Goal: Task Accomplishment & Management: Complete application form

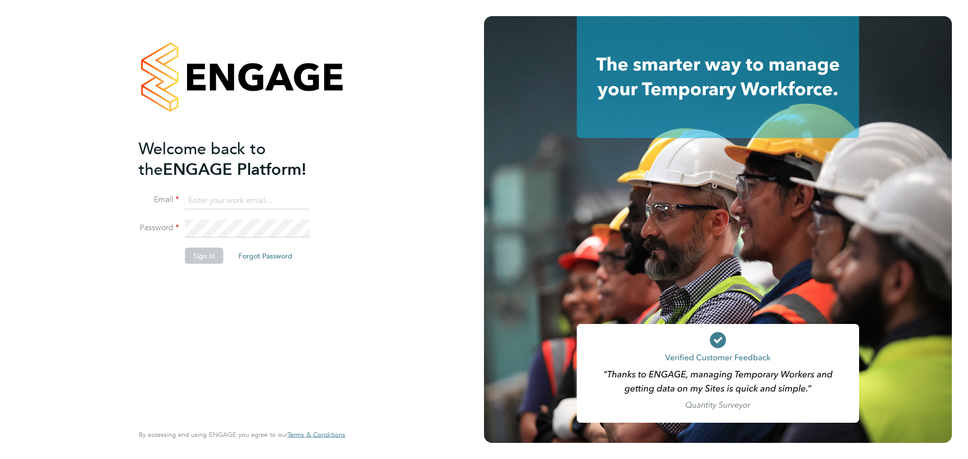
type input "[PERSON_NAME][EMAIL_ADDRESS][PERSON_NAME][DOMAIN_NAME]"
click at [202, 257] on button "Sign In" at bounding box center [204, 256] width 38 height 16
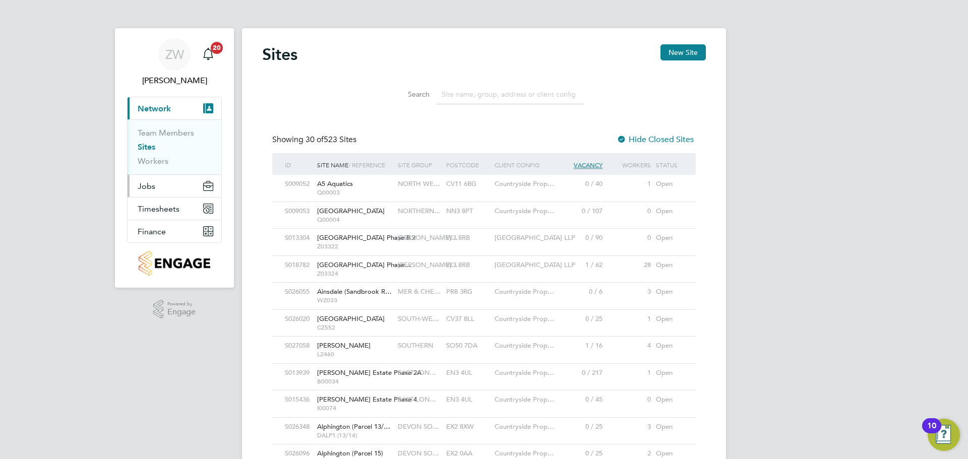
click at [156, 188] on button "Jobs" at bounding box center [175, 186] width 94 height 22
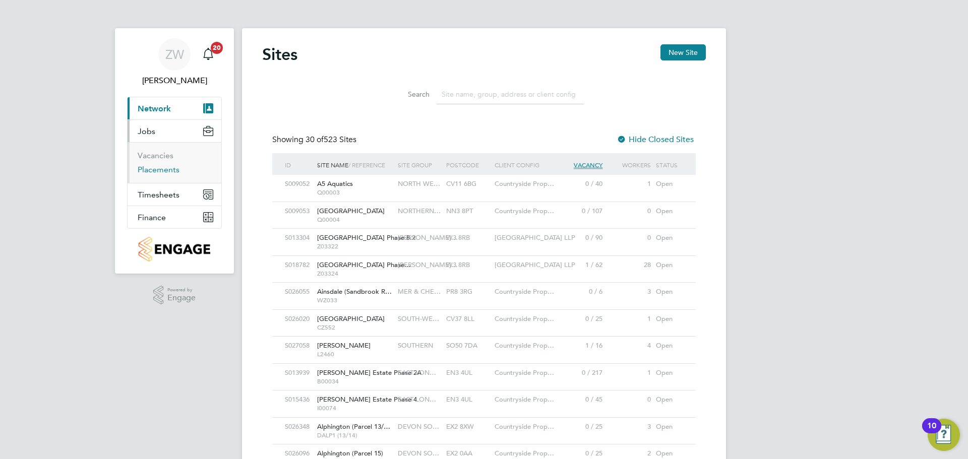
click at [170, 171] on link "Placements" at bounding box center [159, 170] width 42 height 10
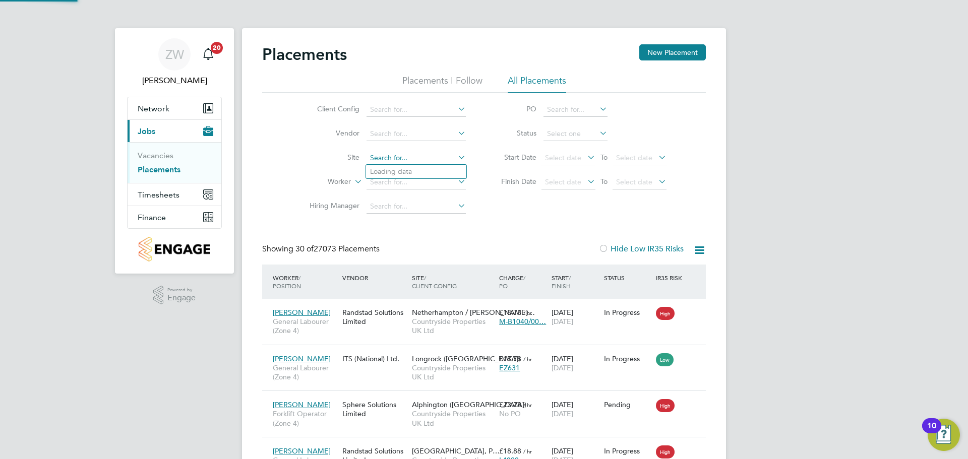
click at [391, 162] on input at bounding box center [416, 158] width 99 height 14
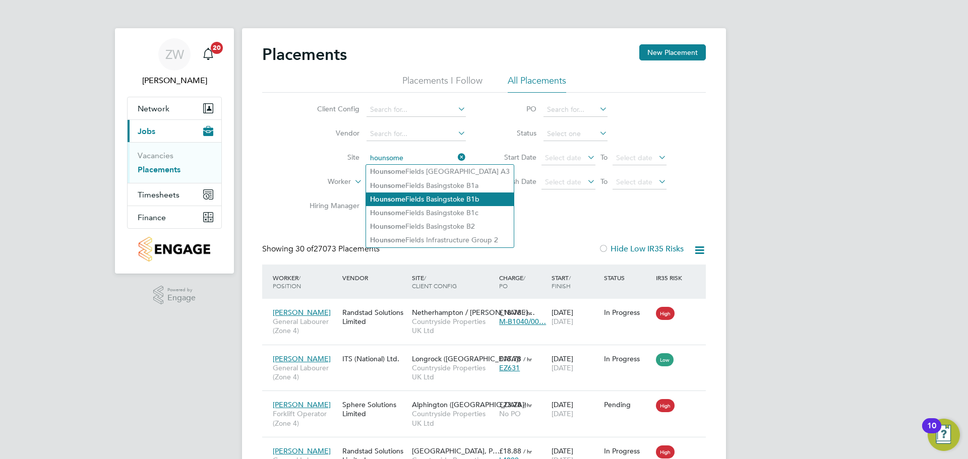
click at [457, 200] on li "Hounsome Fields Basingstoke B1b" at bounding box center [440, 200] width 148 height 14
type input "Hounsome Fields Basingstoke B1b"
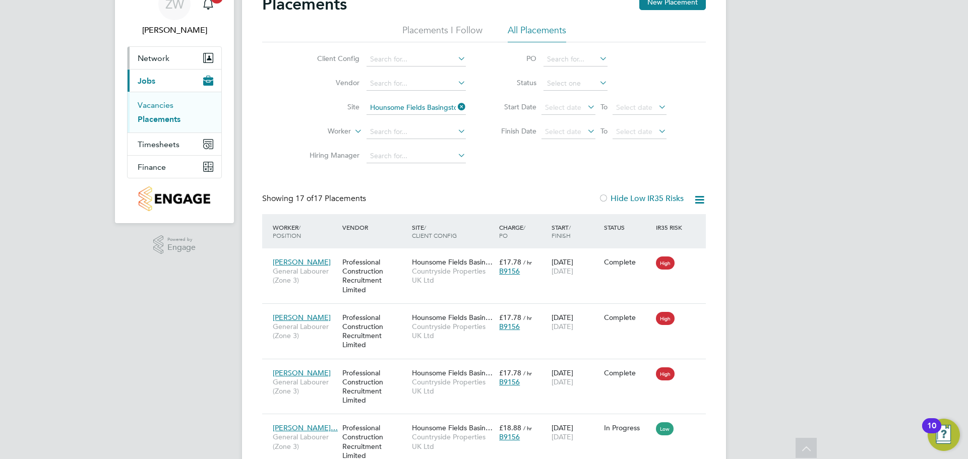
click at [165, 103] on link "Vacancies" at bounding box center [156, 105] width 36 height 10
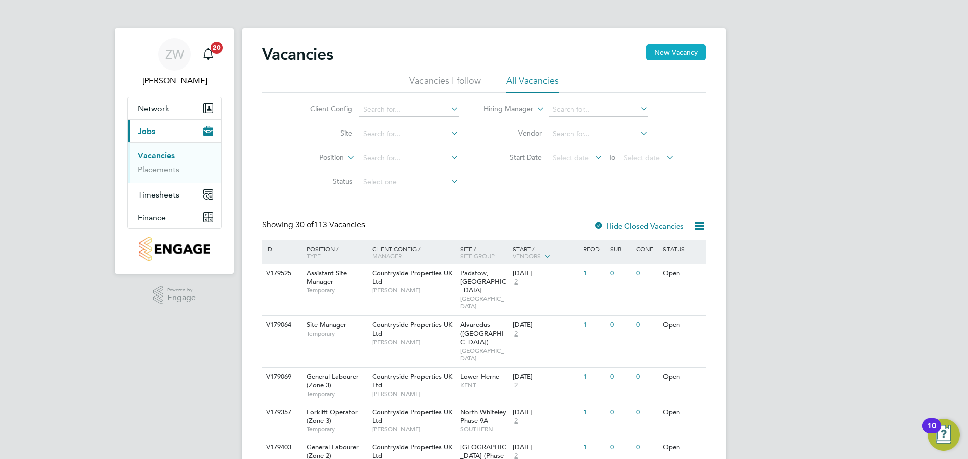
click at [687, 51] on button "New Vacancy" at bounding box center [677, 52] width 60 height 16
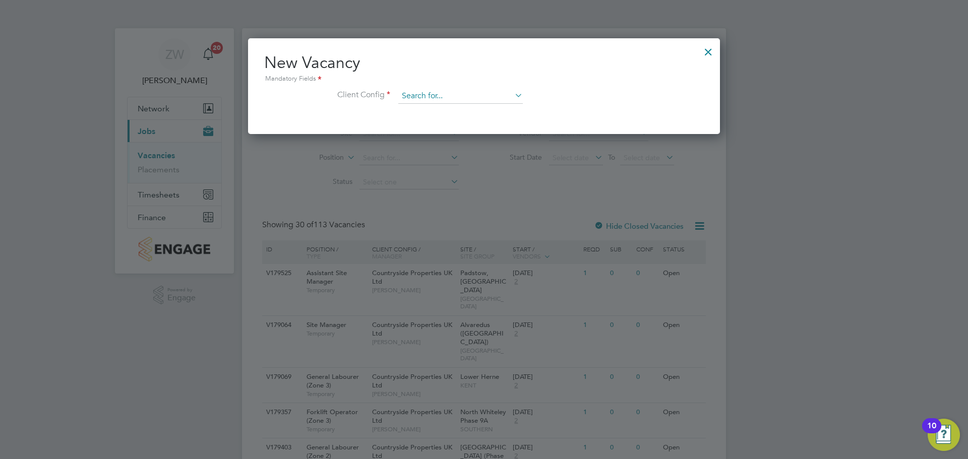
click at [439, 97] on input at bounding box center [460, 96] width 125 height 15
click at [506, 214] on li "Countryside Properties UK Ltd" at bounding box center [527, 220] width 258 height 14
type input "Countryside Properties UK Ltd"
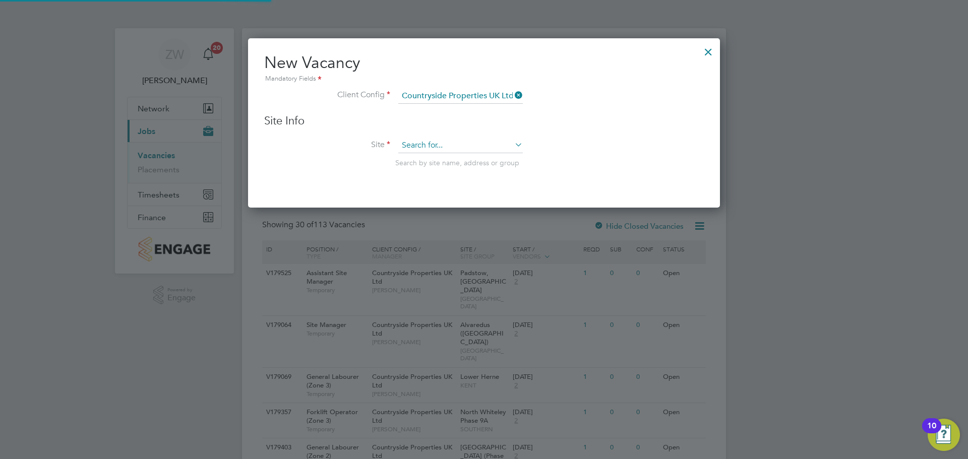
click at [433, 142] on input at bounding box center [460, 145] width 125 height 15
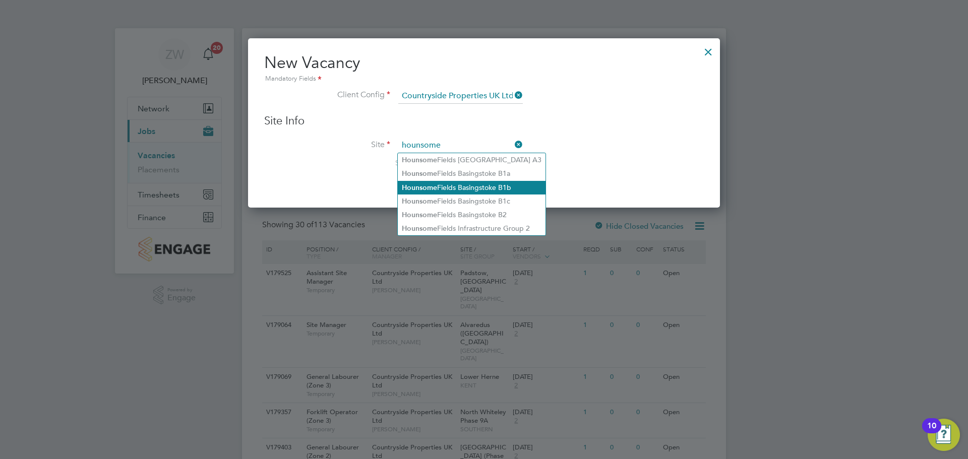
click at [491, 189] on li "Hounsome Fields Basingstoke B1b" at bounding box center [472, 188] width 148 height 14
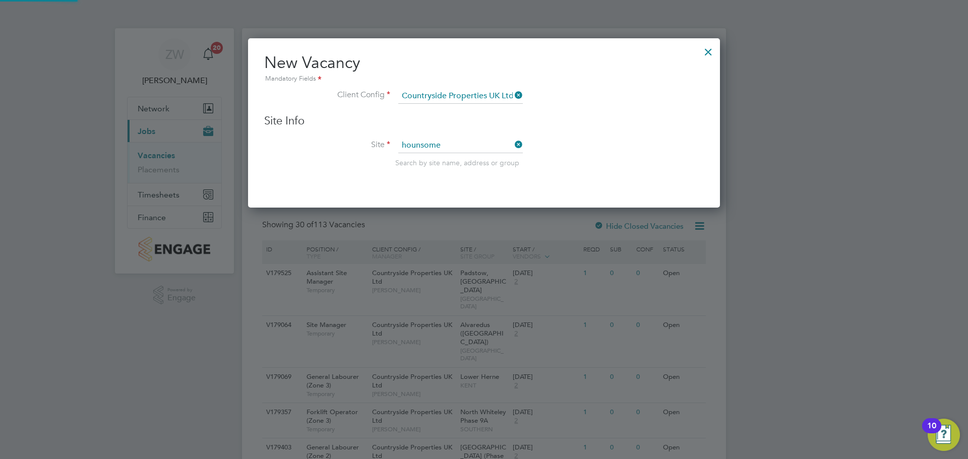
type input "Hounsome Fields Basingstoke B1b"
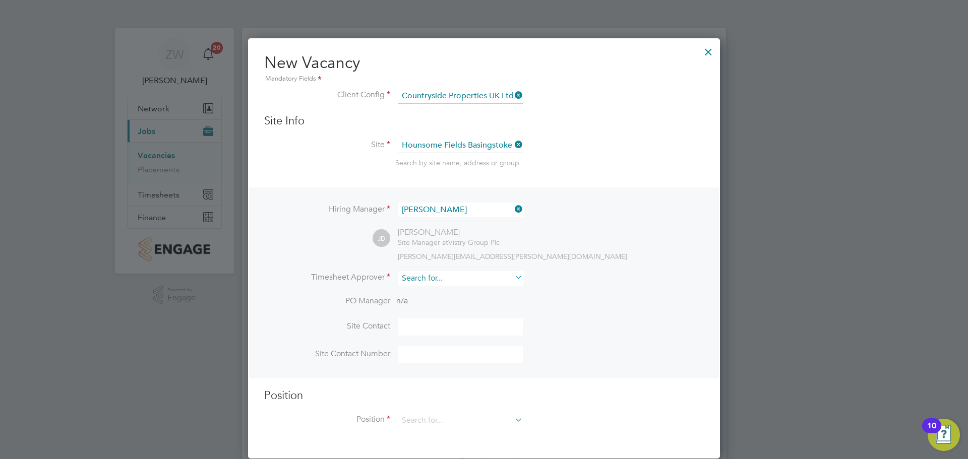
click at [470, 285] on input at bounding box center [460, 278] width 125 height 15
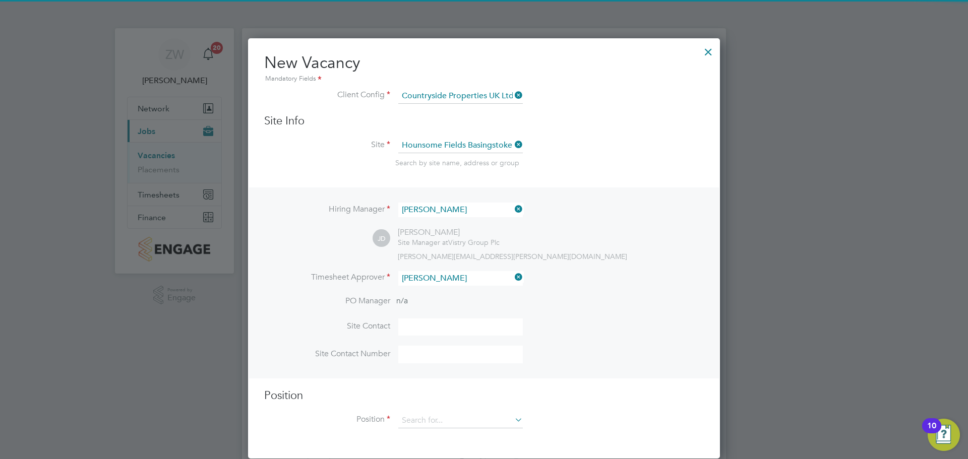
click at [437, 293] on li "[PERSON_NAME] llon" at bounding box center [461, 293] width 126 height 14
type input "[PERSON_NAME]"
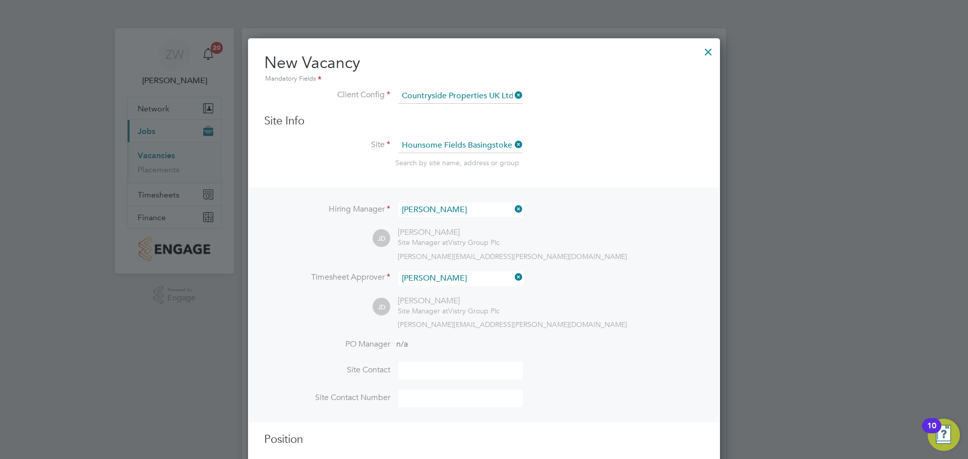
click at [605, 354] on li "PO Manager n/a" at bounding box center [484, 350] width 440 height 23
click at [430, 368] on input at bounding box center [460, 371] width 125 height 18
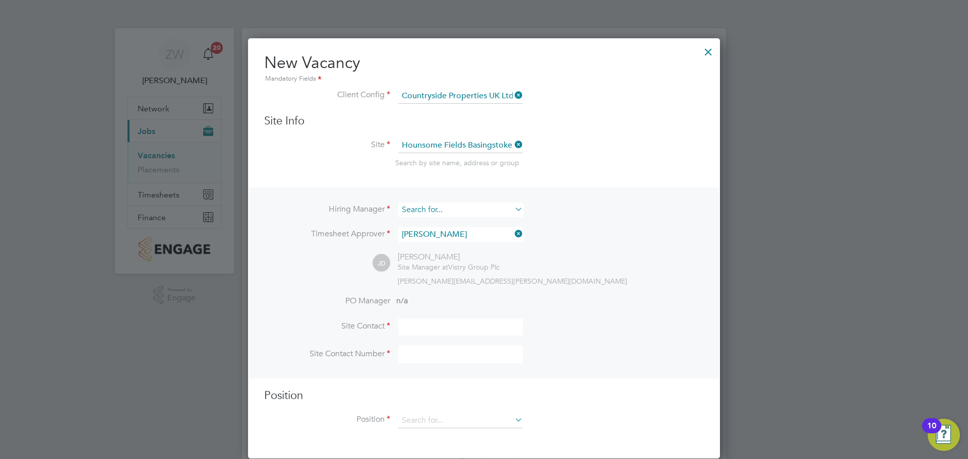
drag, startPoint x: 447, startPoint y: 210, endPoint x: 416, endPoint y: 209, distance: 30.8
click at [416, 209] on input at bounding box center [460, 210] width 125 height 15
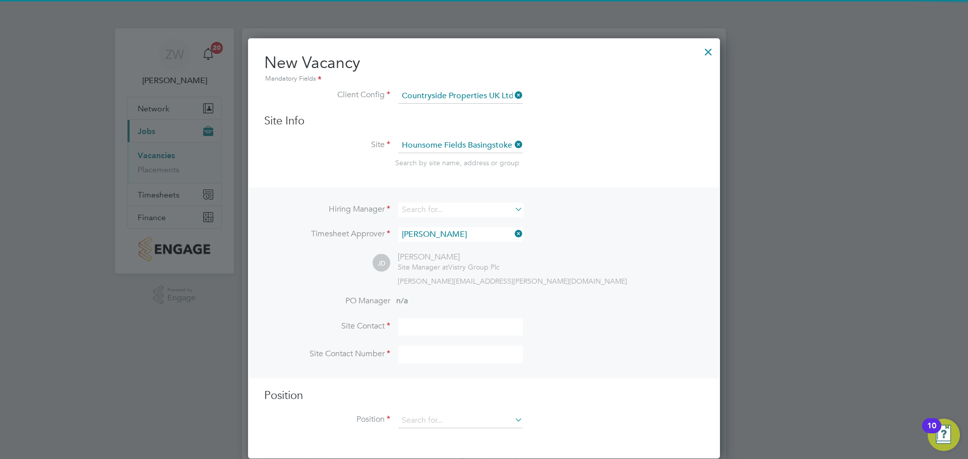
drag, startPoint x: 636, startPoint y: 311, endPoint x: 608, endPoint y: 302, distance: 29.7
click at [633, 309] on li "PO Manager n/a" at bounding box center [484, 307] width 440 height 23
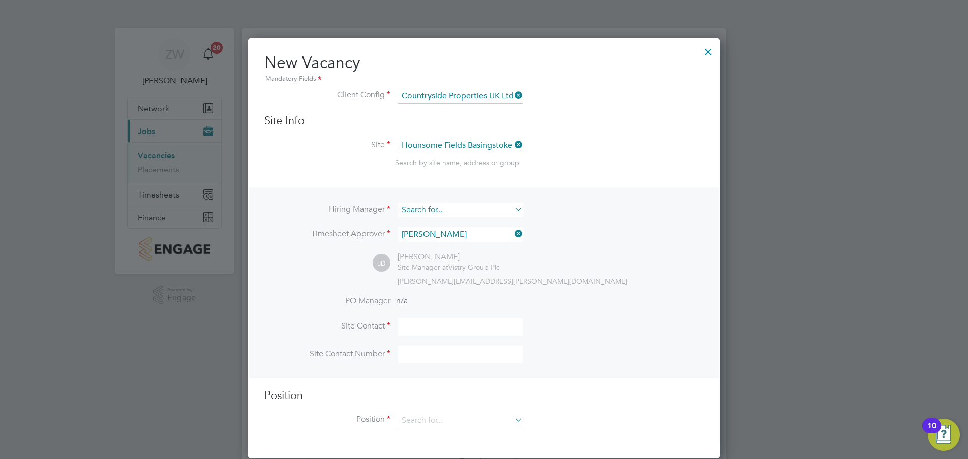
drag, startPoint x: 671, startPoint y: 276, endPoint x: 503, endPoint y: 212, distance: 180.0
click at [648, 269] on div "[PERSON_NAME] Site Manager at Vistry Group Plc [PERSON_NAME][EMAIL_ADDRESS][PER…" at bounding box center [538, 268] width 331 height 33
click at [470, 211] on input at bounding box center [460, 210] width 125 height 15
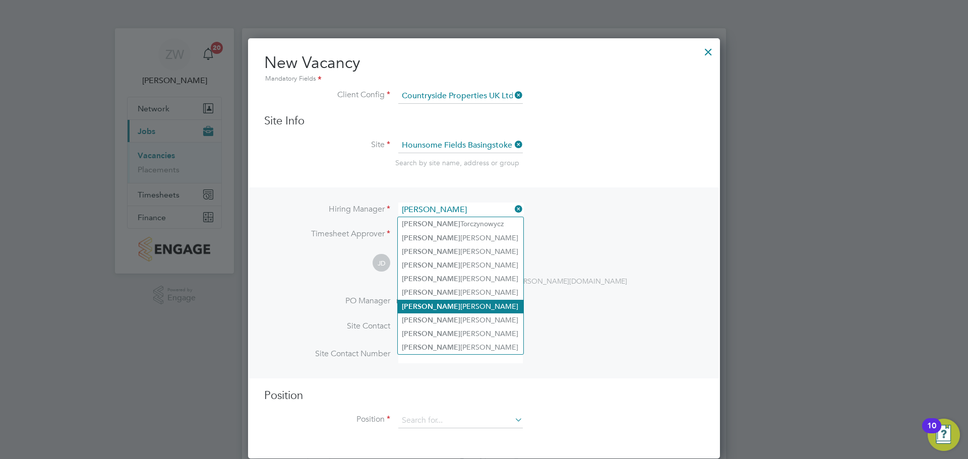
click at [445, 307] on li "[PERSON_NAME]" at bounding box center [461, 307] width 126 height 14
type input "[PERSON_NAME]"
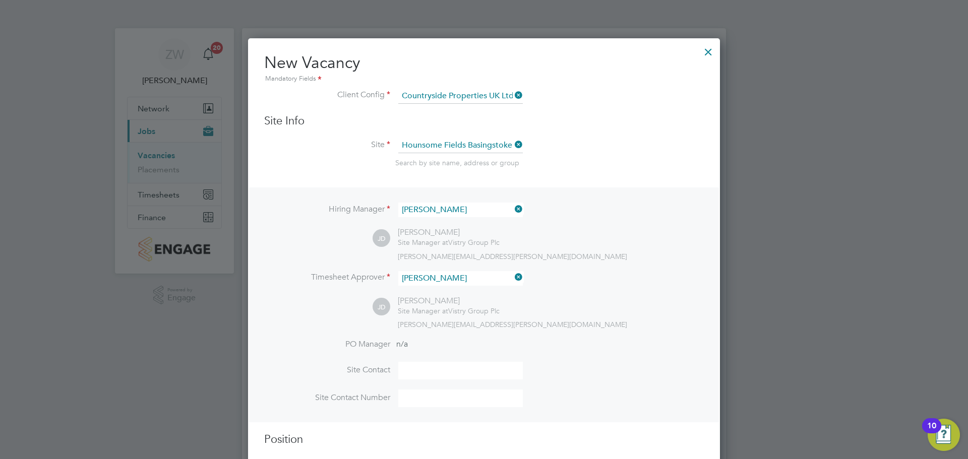
click at [577, 345] on li "PO Manager n/a" at bounding box center [484, 350] width 440 height 23
click at [428, 379] on input at bounding box center [460, 371] width 125 height 18
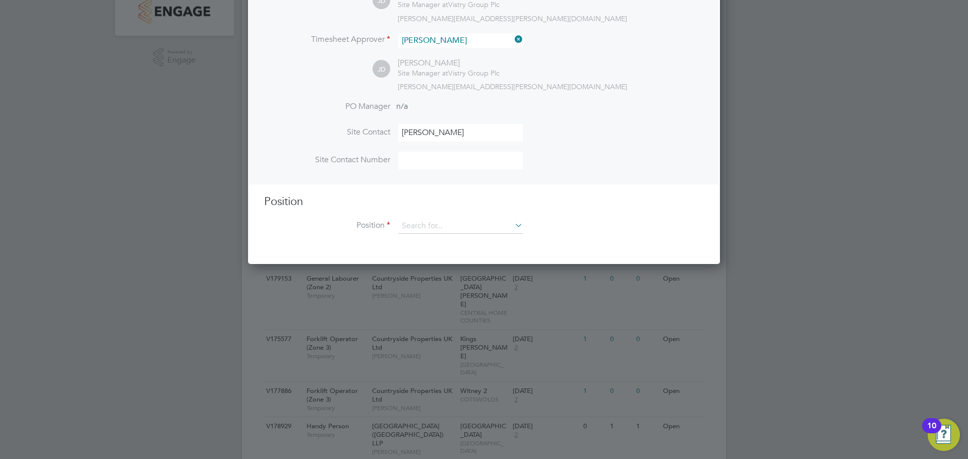
click at [443, 133] on input "[PERSON_NAME]" at bounding box center [460, 133] width 125 height 18
type input "[PERSON_NAME]"
click at [428, 157] on input at bounding box center [460, 161] width 125 height 18
drag, startPoint x: 682, startPoint y: 154, endPoint x: 666, endPoint y: 149, distance: 16.9
click at [683, 153] on li "Site Contact Number" at bounding box center [484, 166] width 440 height 28
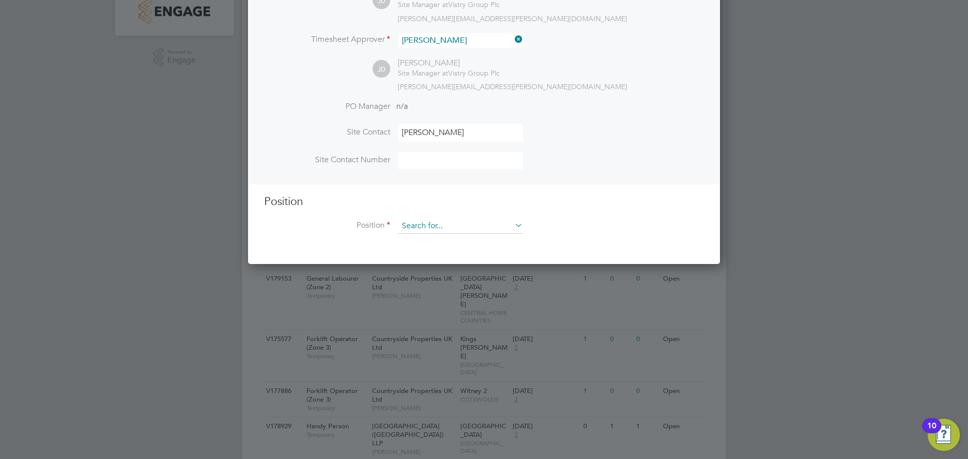
click at [504, 230] on input at bounding box center [460, 226] width 125 height 15
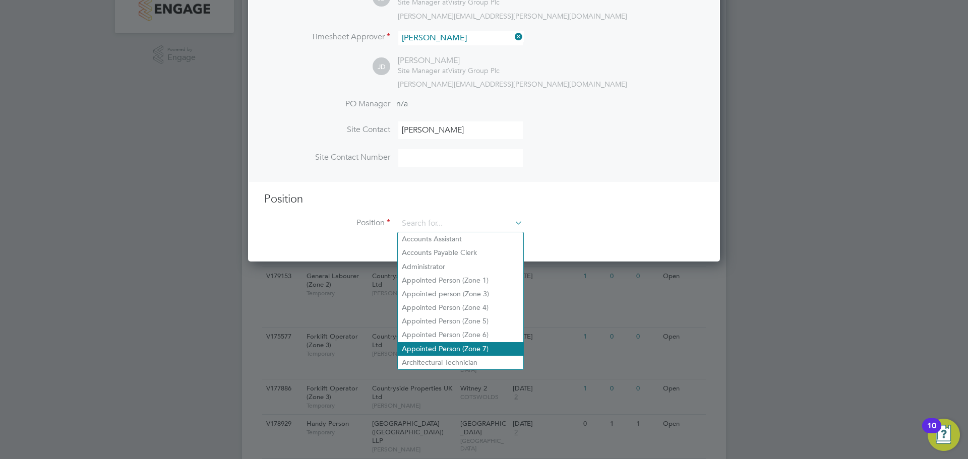
scroll to position [288, 0]
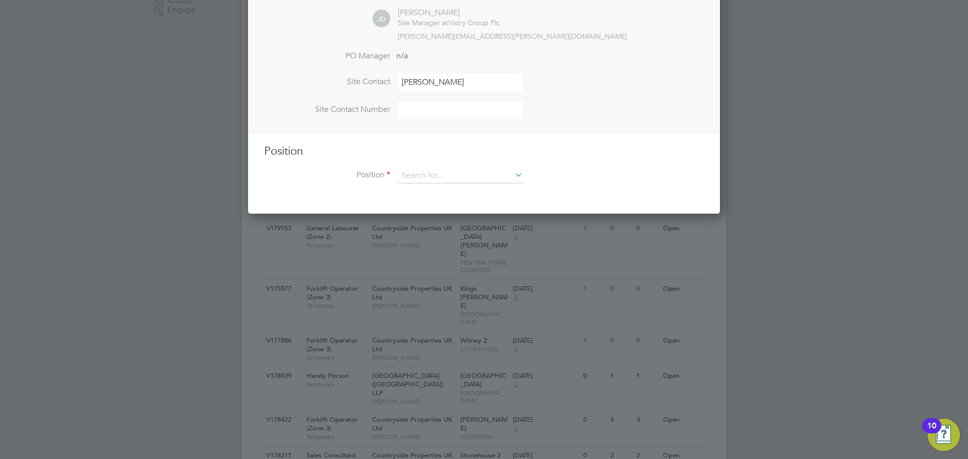
drag, startPoint x: 628, startPoint y: 149, endPoint x: 508, endPoint y: 177, distance: 122.7
click at [626, 146] on h3 "Position" at bounding box center [484, 151] width 440 height 15
click at [473, 166] on div "Position Position" at bounding box center [484, 169] width 440 height 50
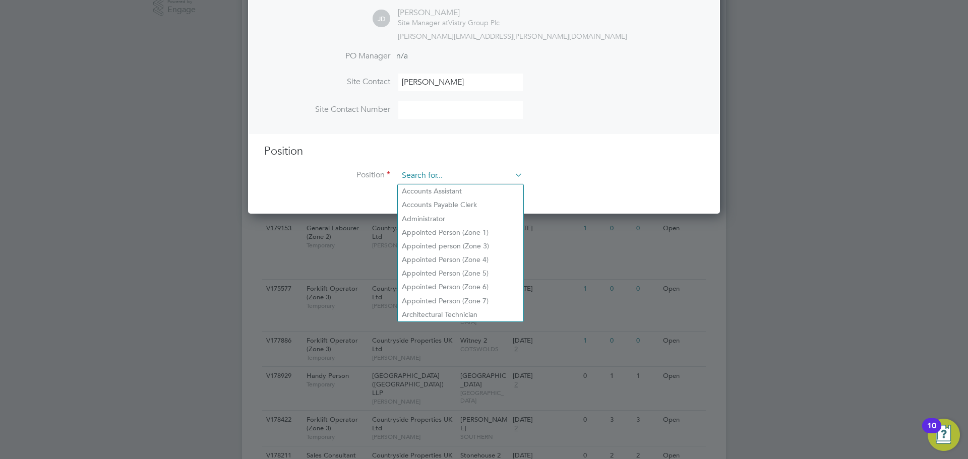
drag, startPoint x: 492, startPoint y: 172, endPoint x: 515, endPoint y: 175, distance: 23.3
click at [492, 172] on input at bounding box center [460, 175] width 125 height 15
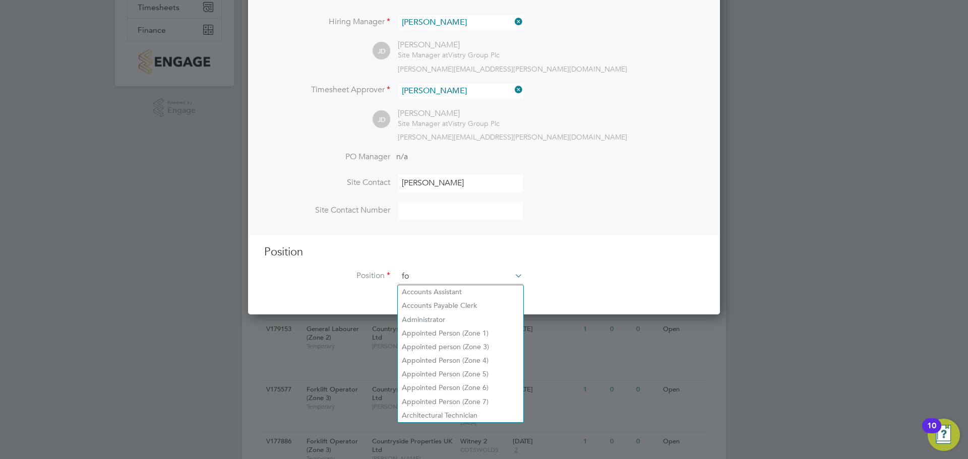
scroll to position [1454, 473]
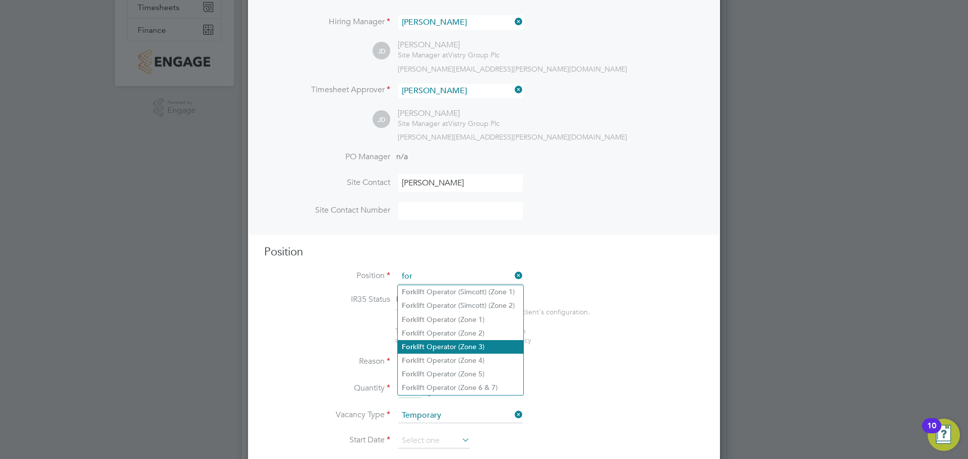
click at [473, 342] on li "For klift Operator (Zone 3)" at bounding box center [461, 347] width 126 height 14
type input "Forklift Operator (Zone 3)"
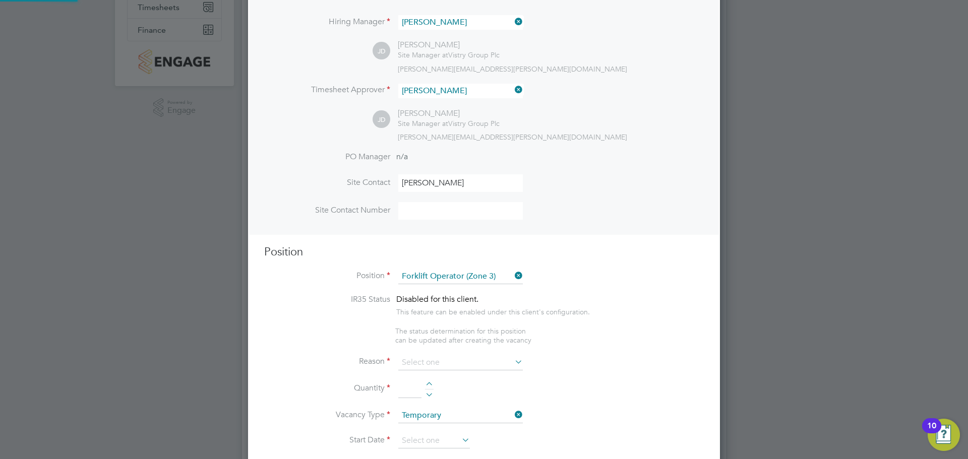
type textarea "• Operate construction machinery • Delivering large quantities of materials to …"
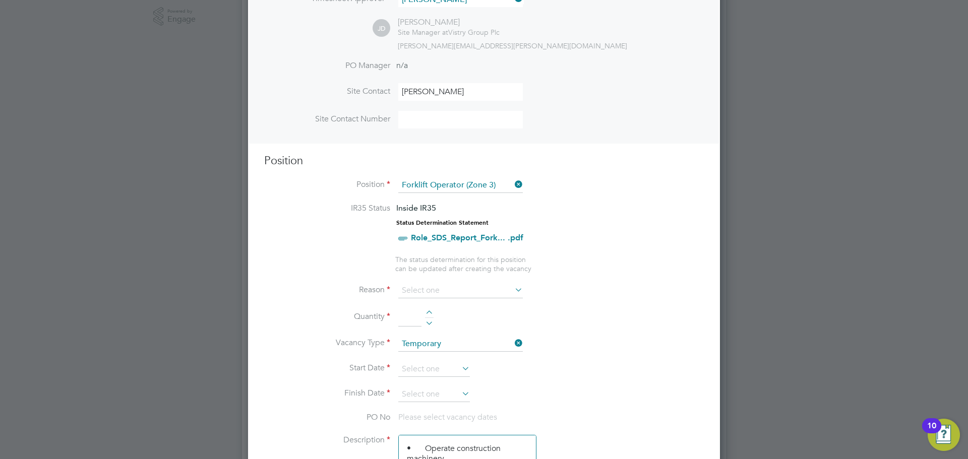
scroll to position [288, 0]
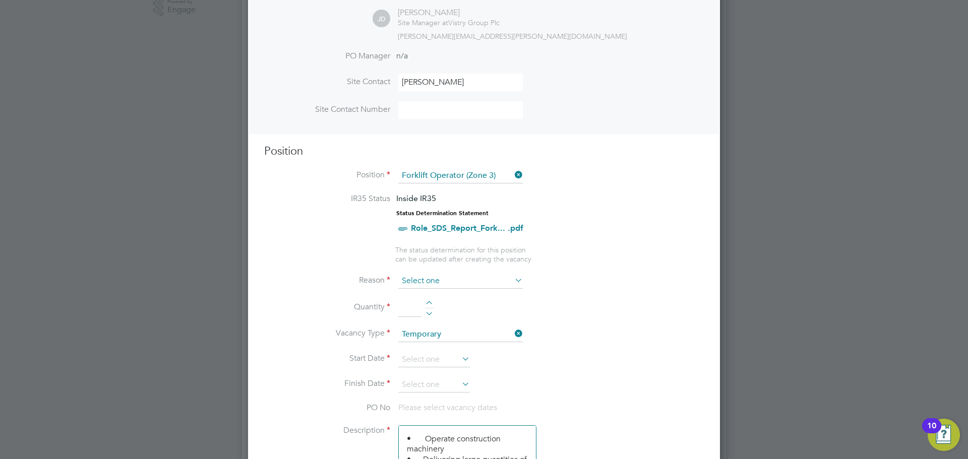
click at [506, 276] on input at bounding box center [460, 281] width 125 height 15
click at [453, 310] on li "Holiday" at bounding box center [461, 309] width 126 height 13
type input "Holiday"
click at [432, 305] on div at bounding box center [429, 304] width 9 height 7
type input "1"
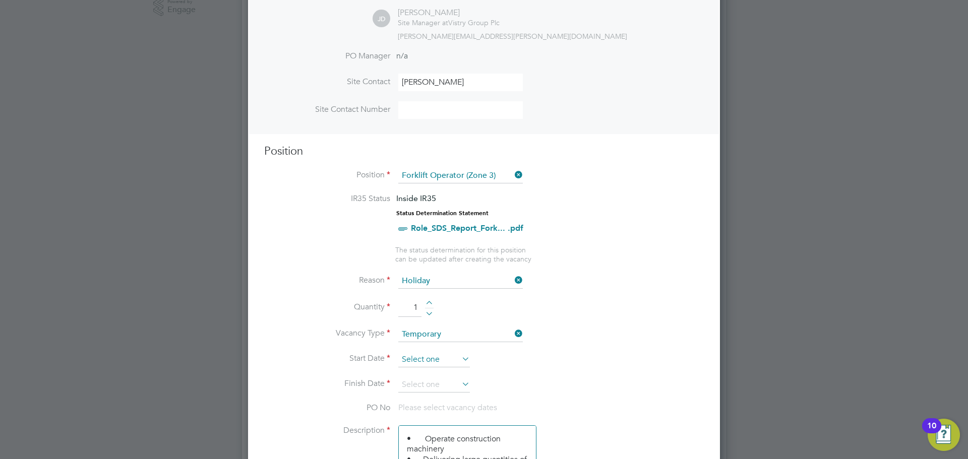
click at [435, 361] on input at bounding box center [434, 360] width 72 height 15
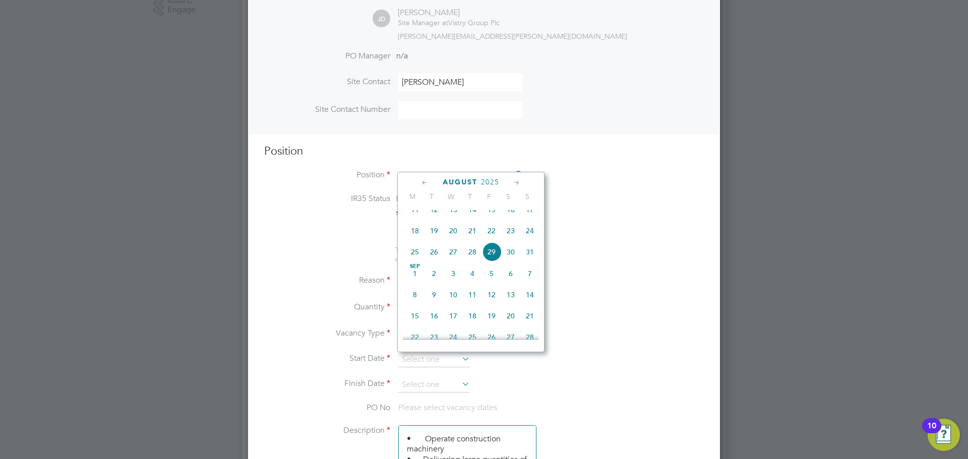
click at [452, 262] on span "27" at bounding box center [453, 252] width 19 height 19
type input "[DATE]"
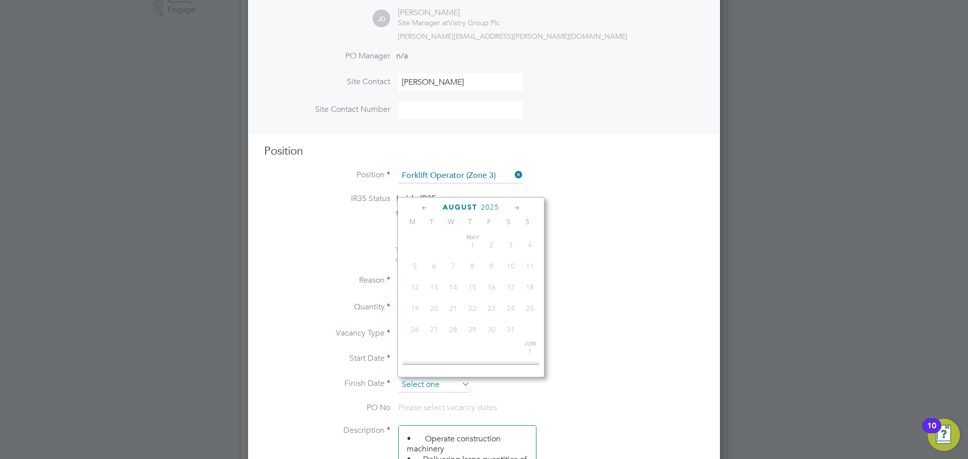
click at [456, 385] on input at bounding box center [434, 385] width 72 height 15
click at [494, 286] on span "29" at bounding box center [491, 277] width 19 height 19
type input "[DATE]"
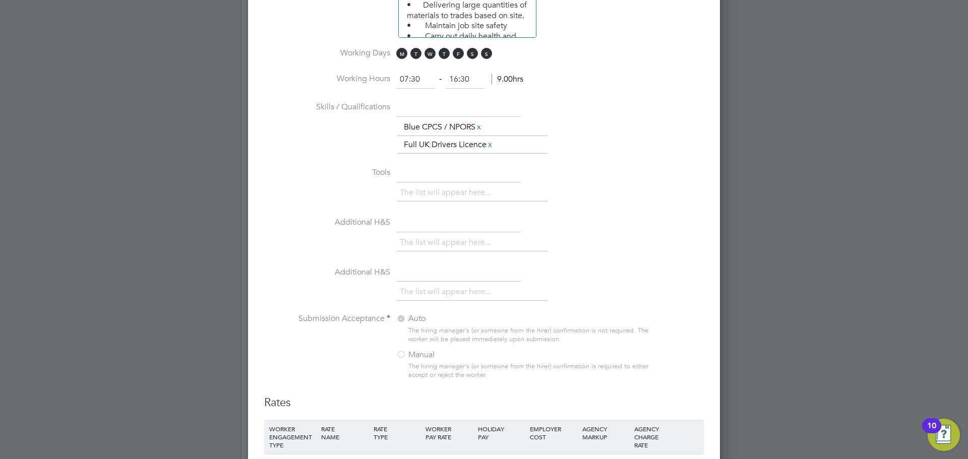
scroll to position [642, 0]
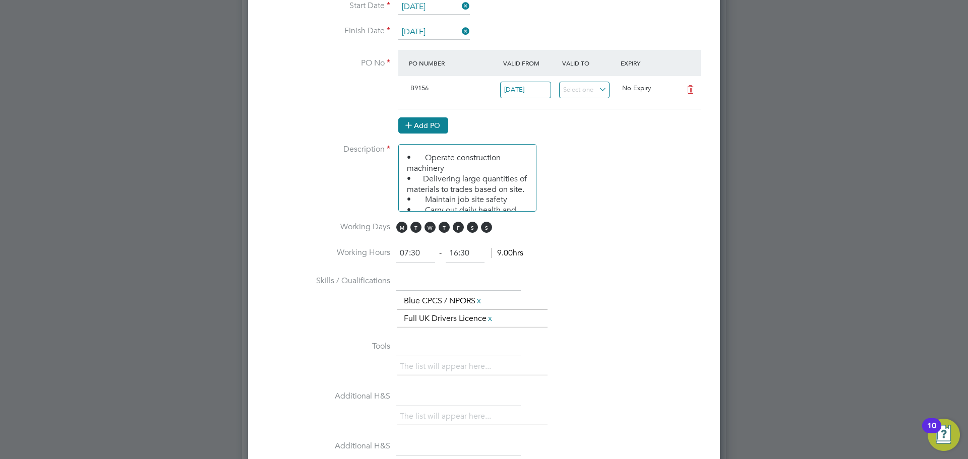
click at [429, 128] on button "Add PO" at bounding box center [423, 126] width 50 height 16
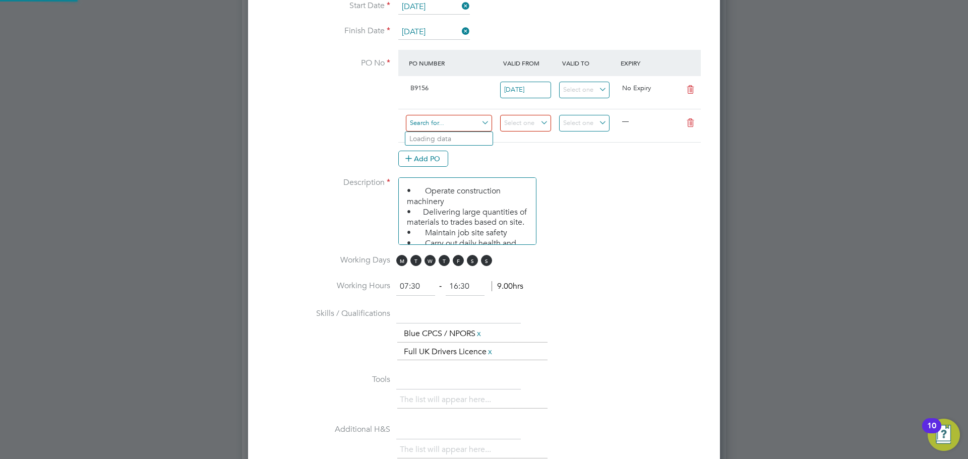
click at [415, 127] on input at bounding box center [449, 123] width 86 height 17
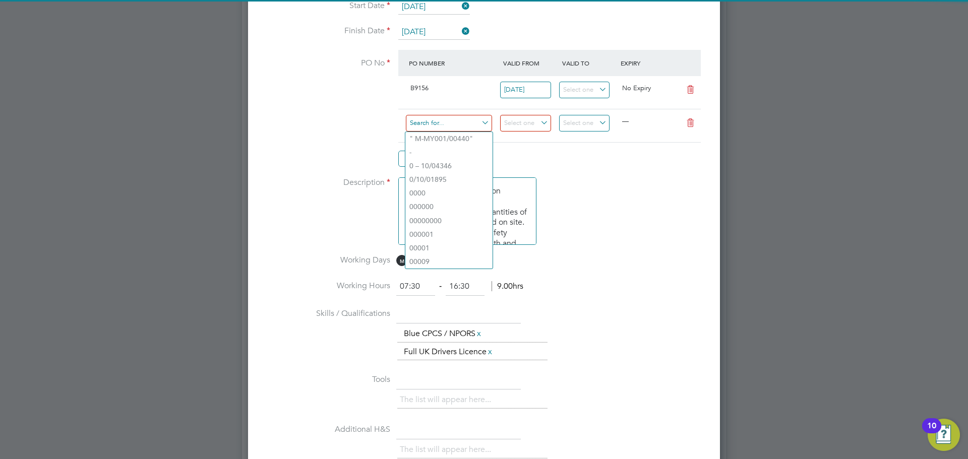
paste input "S-B9156/00086"
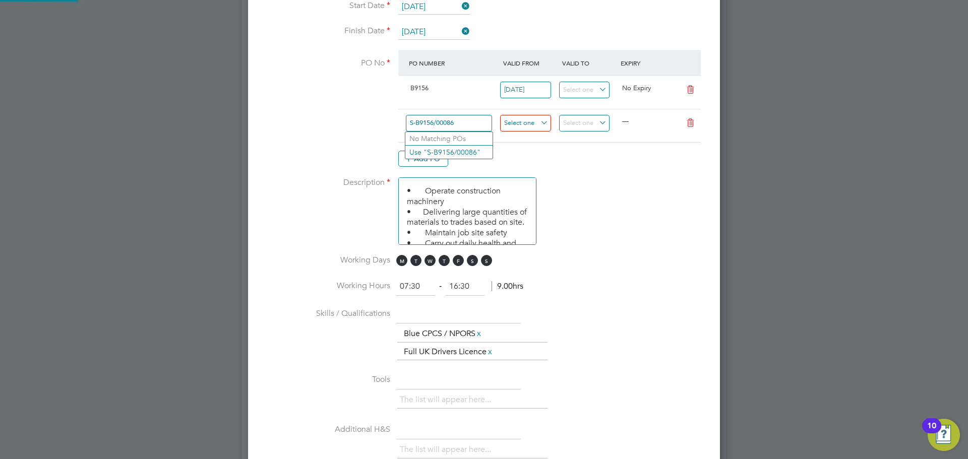
type input "S-B9156/00086"
click at [529, 122] on input at bounding box center [525, 123] width 51 height 17
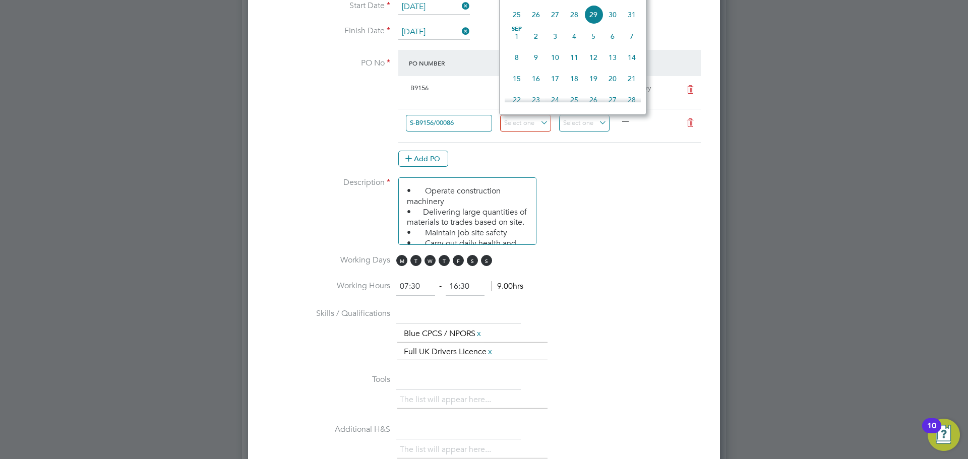
drag, startPoint x: 560, startPoint y: 24, endPoint x: 569, endPoint y: 76, distance: 53.3
click at [559, 24] on span "27" at bounding box center [555, 14] width 19 height 19
type input "[DATE]"
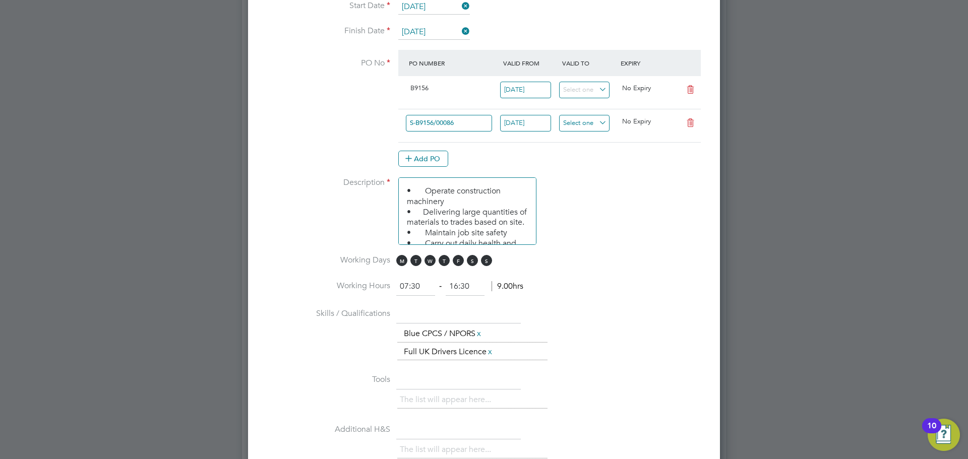
click at [593, 120] on input at bounding box center [584, 123] width 51 height 17
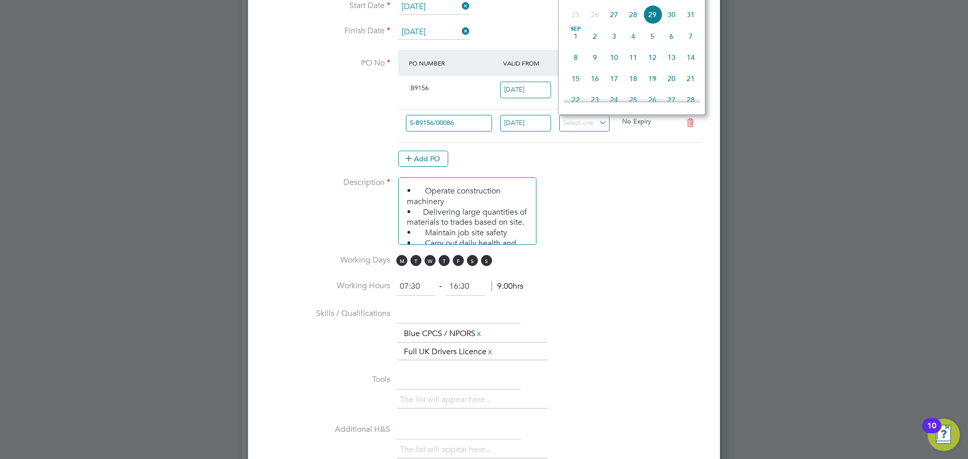
click at [647, 24] on span "29" at bounding box center [652, 14] width 19 height 19
type input "[DATE]"
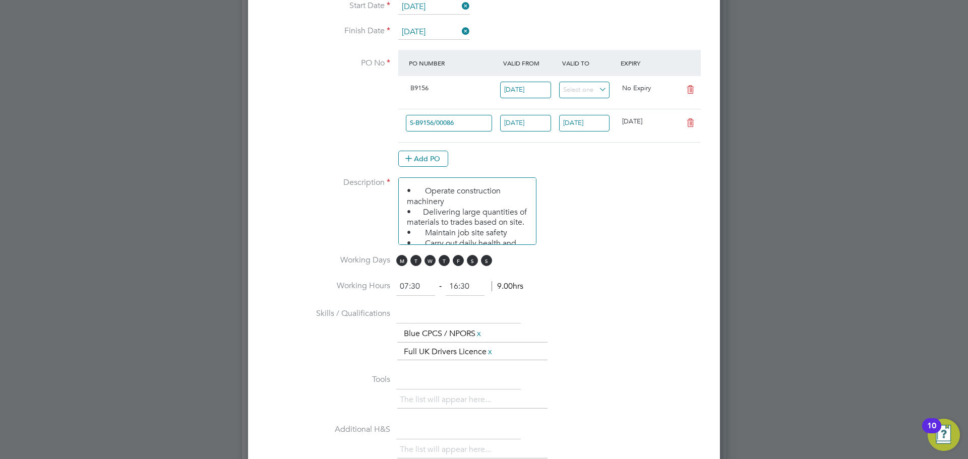
click at [691, 92] on icon at bounding box center [690, 90] width 13 height 8
type input "[DATE]"
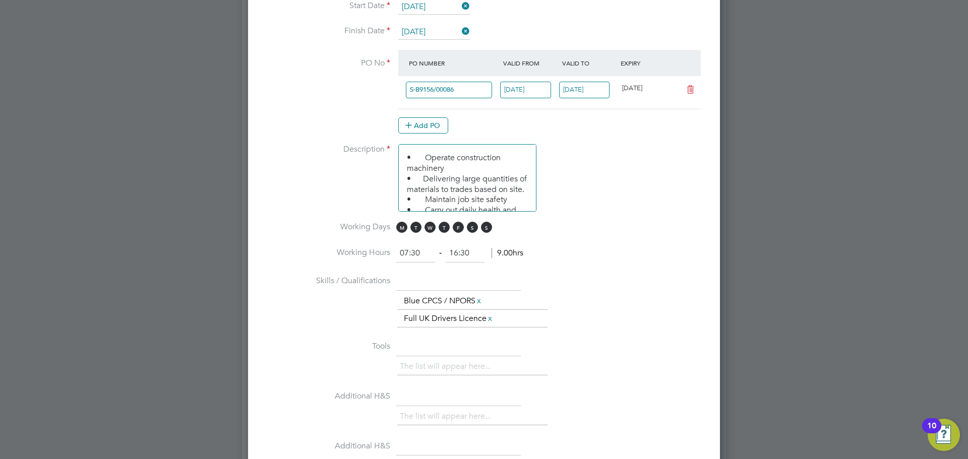
scroll to position [25, 95]
click at [674, 157] on li "Description • Operate construction machinery • Delivering large quantities of m…" at bounding box center [484, 183] width 440 height 78
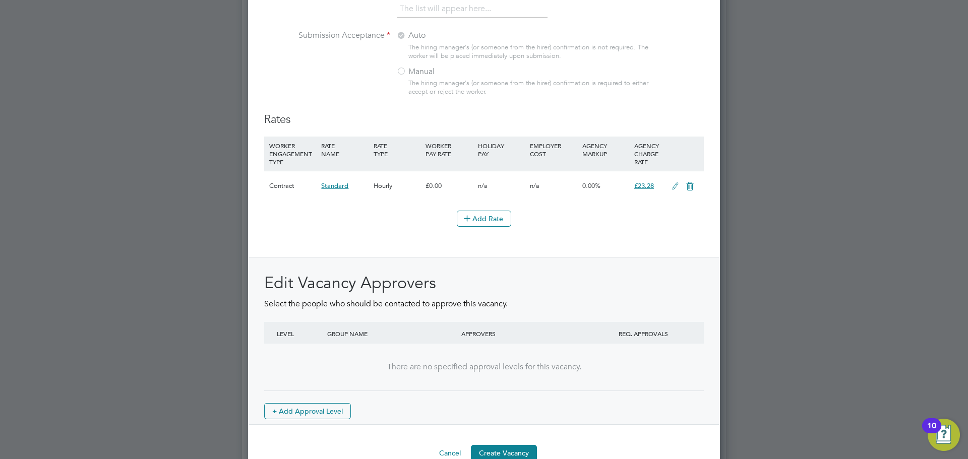
scroll to position [1121, 0]
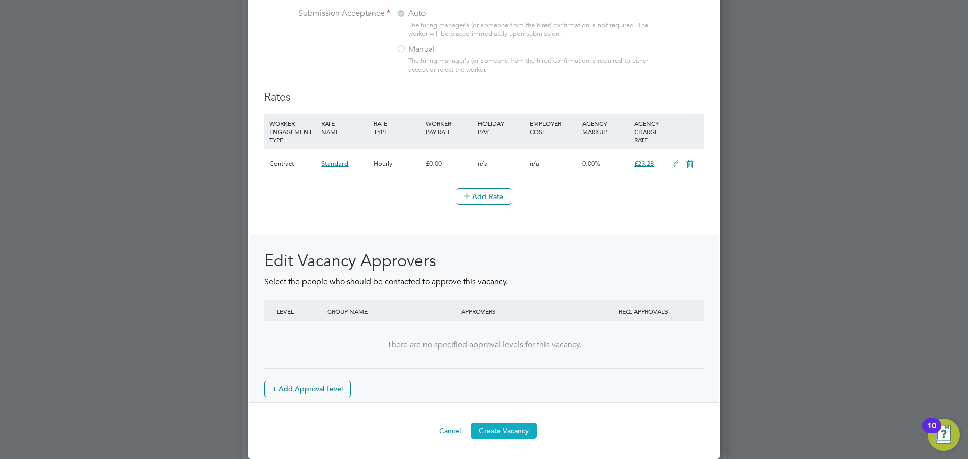
click at [513, 431] on button "Create Vacancy" at bounding box center [504, 431] width 66 height 16
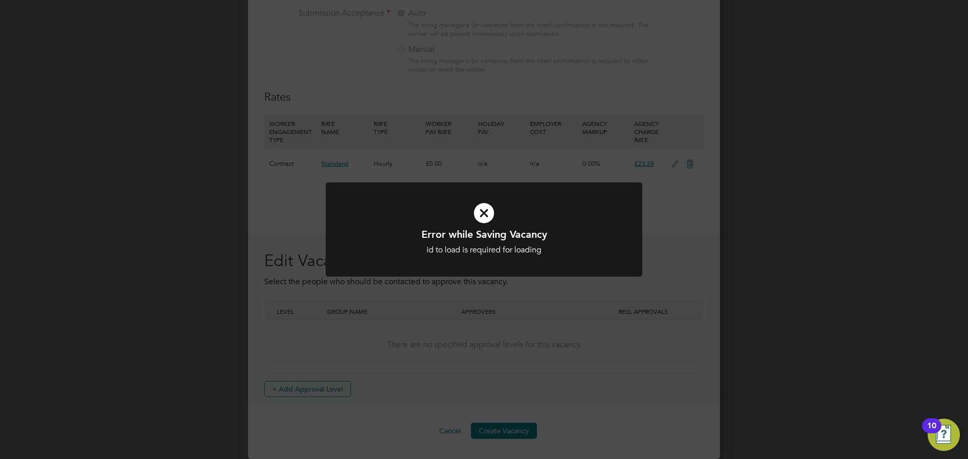
click at [344, 352] on div "Error while Saving Vacancy id to load is required for loading Cancel Okay" at bounding box center [484, 229] width 968 height 459
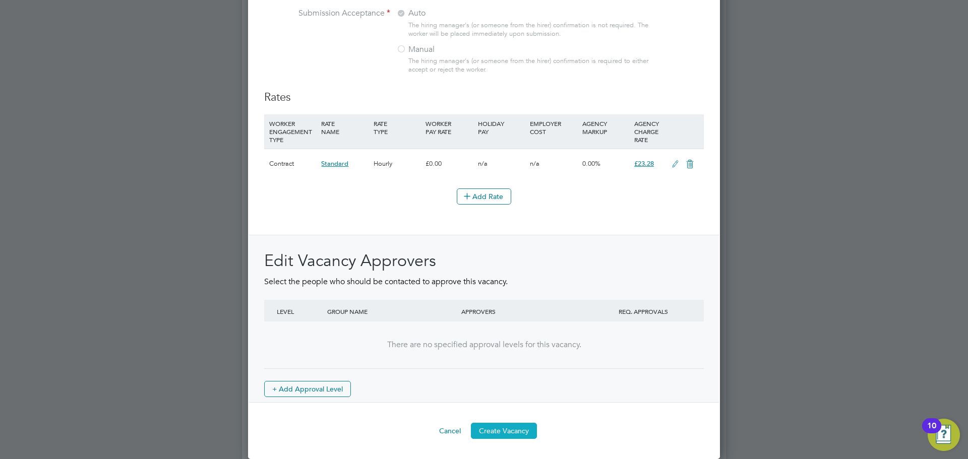
click at [520, 434] on button "Create Vacancy" at bounding box center [504, 431] width 66 height 16
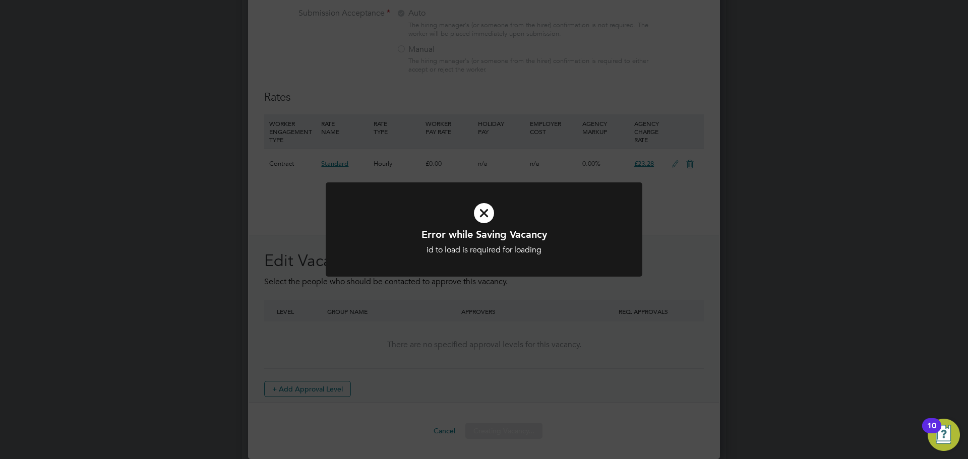
click at [683, 237] on div "Error while Saving Vacancy id to load is required for loading Cancel Okay" at bounding box center [484, 229] width 968 height 459
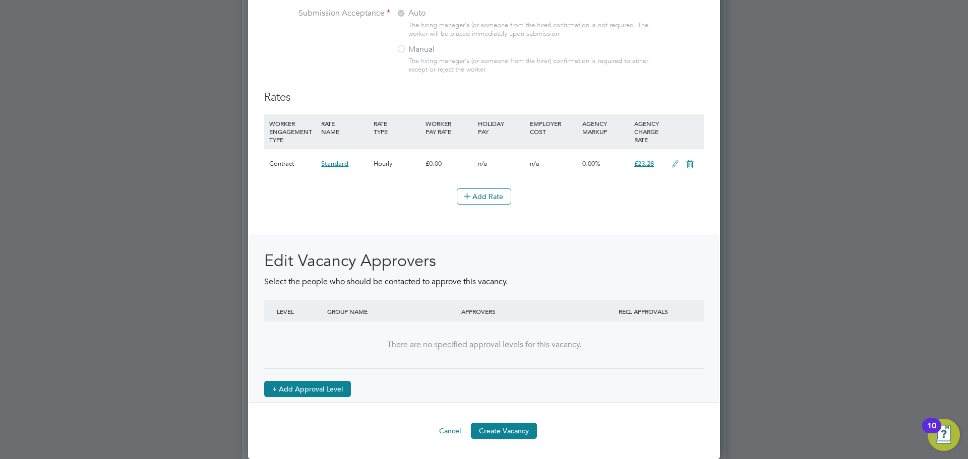
click at [315, 392] on button "+ Add Approval Level" at bounding box center [307, 389] width 87 height 16
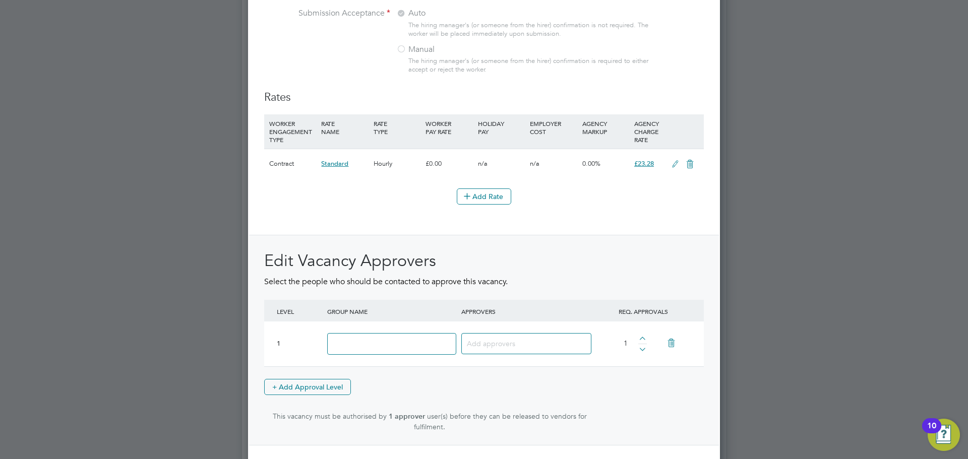
click at [667, 342] on icon at bounding box center [672, 343] width 18 height 23
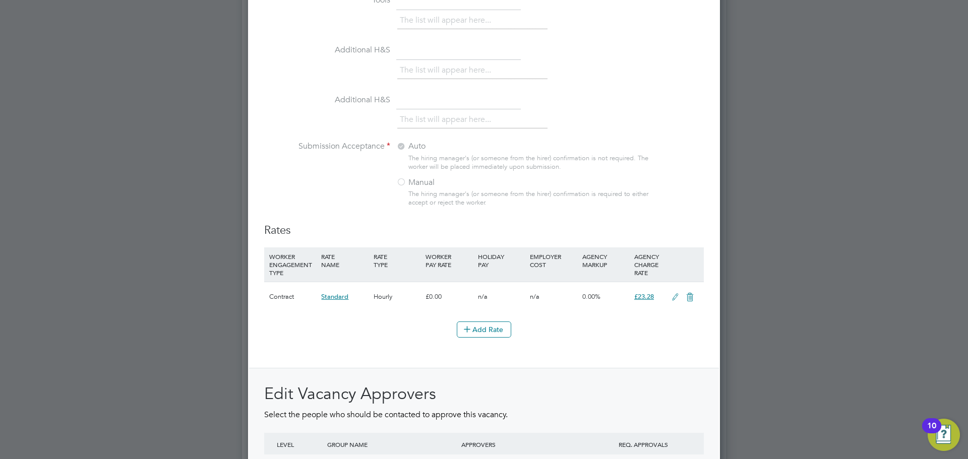
scroll to position [1121, 0]
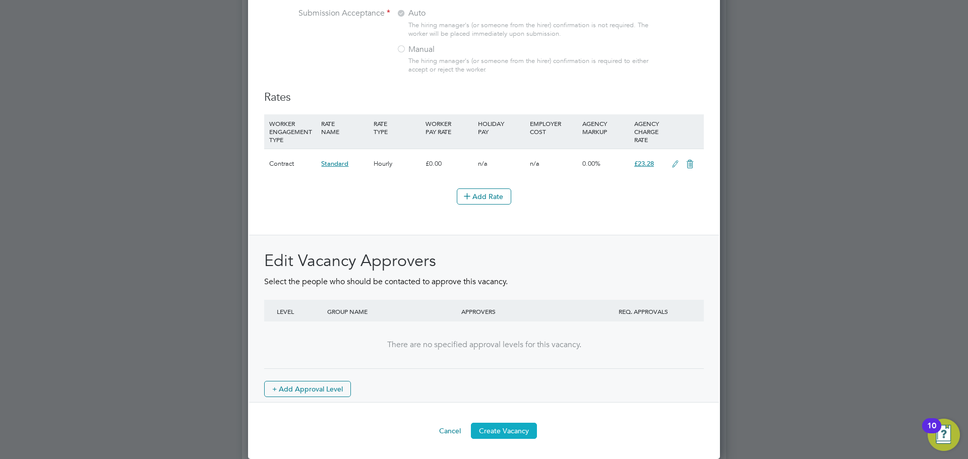
click at [502, 433] on button "Create Vacancy" at bounding box center [504, 431] width 66 height 16
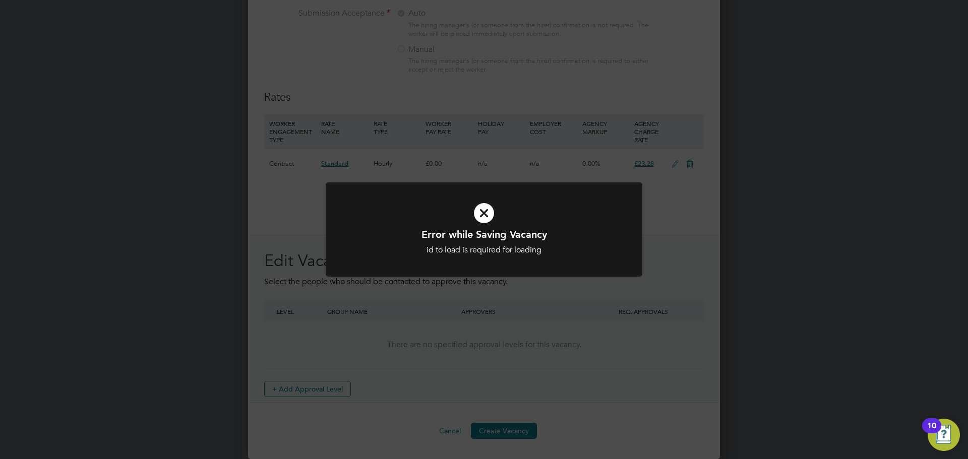
click at [433, 371] on div "Error while Saving Vacancy id to load is required for loading Cancel Okay" at bounding box center [484, 229] width 968 height 459
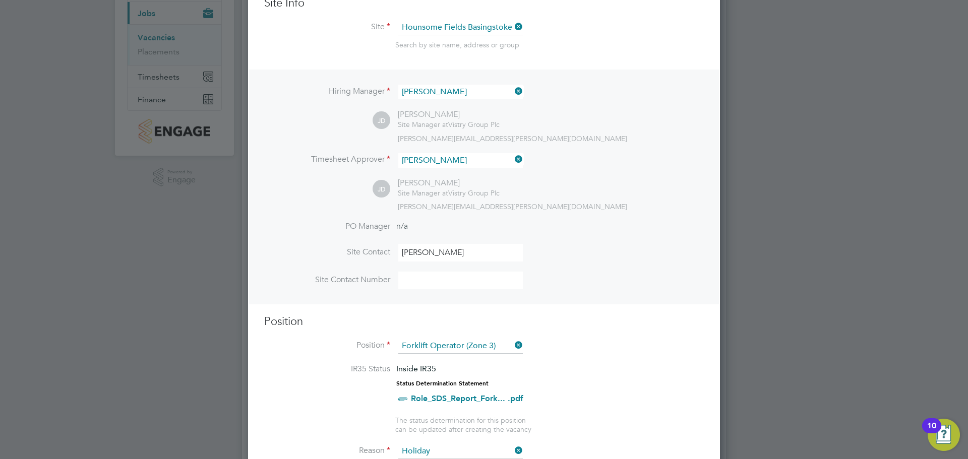
scroll to position [112, 0]
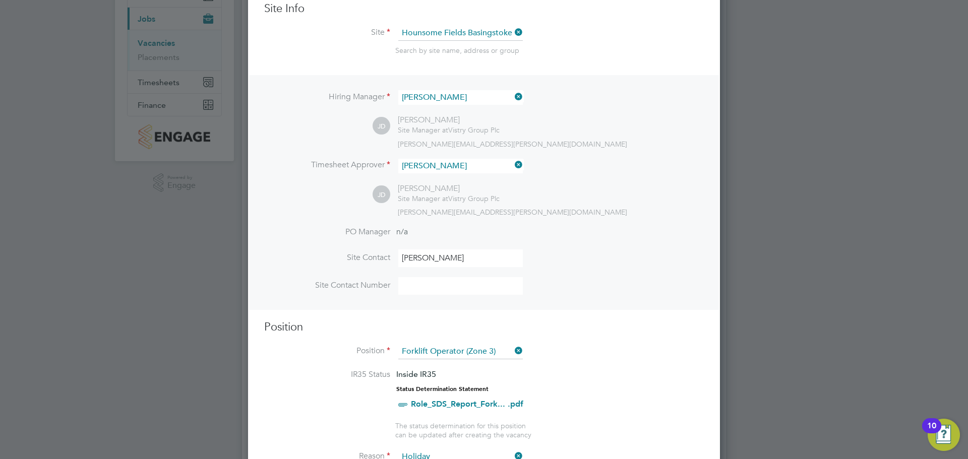
click at [435, 283] on input at bounding box center [460, 286] width 125 height 18
type input "123456"
drag, startPoint x: 669, startPoint y: 267, endPoint x: 663, endPoint y: 258, distance: 11.1
click at [668, 263] on li "Site Contact [PERSON_NAME]" at bounding box center [484, 264] width 440 height 28
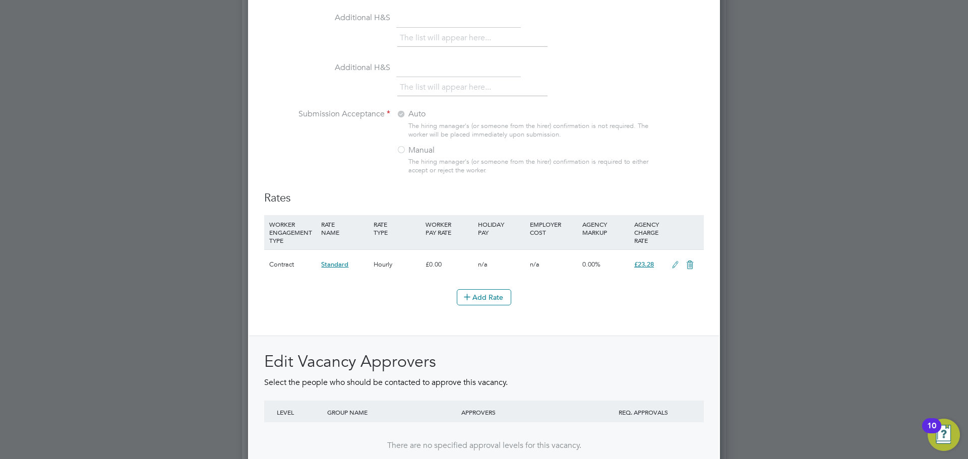
scroll to position [1121, 0]
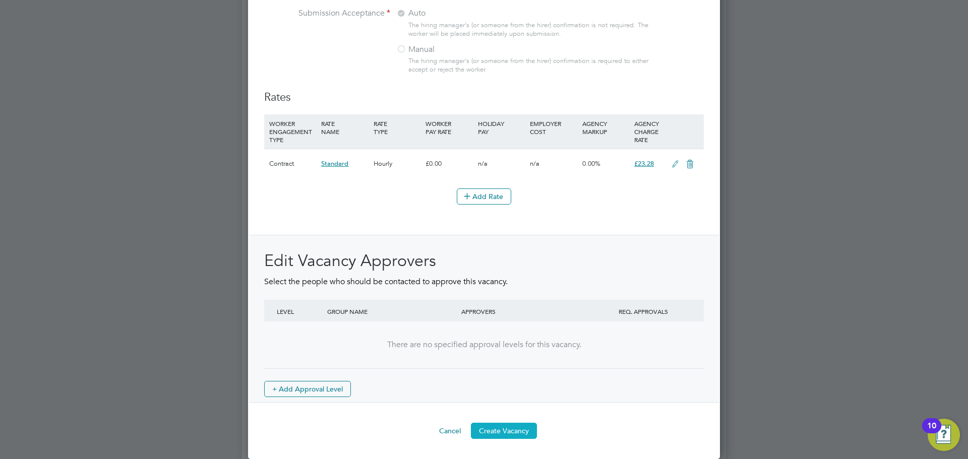
click at [521, 424] on button "Create Vacancy" at bounding box center [504, 431] width 66 height 16
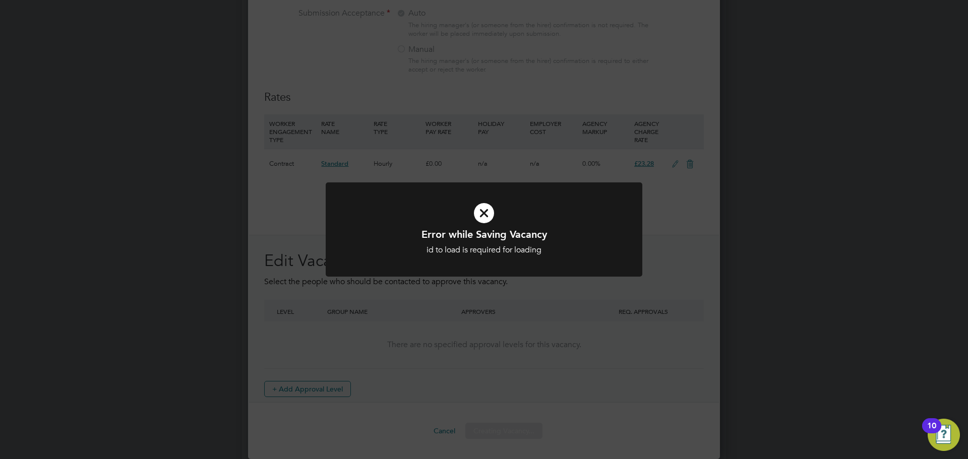
drag, startPoint x: 482, startPoint y: 205, endPoint x: 483, endPoint y: 214, distance: 9.7
click at [483, 209] on icon at bounding box center [484, 213] width 262 height 39
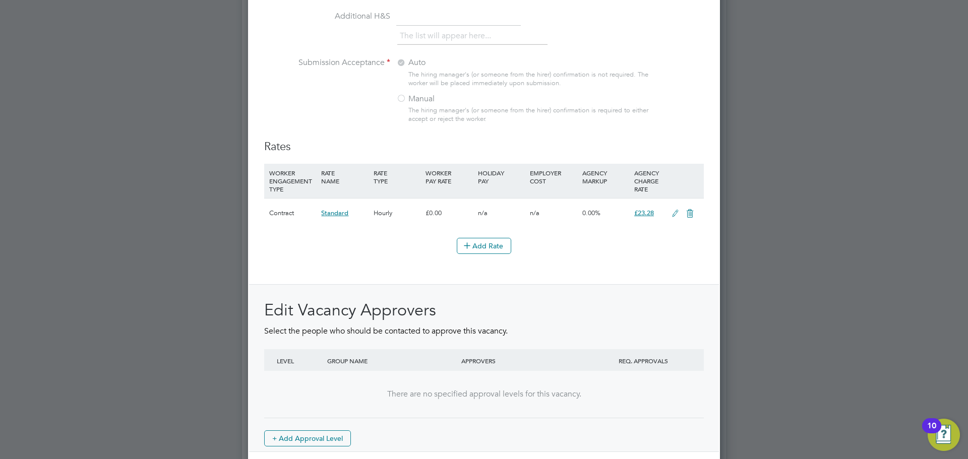
click at [577, 206] on div "n/a" at bounding box center [554, 213] width 52 height 29
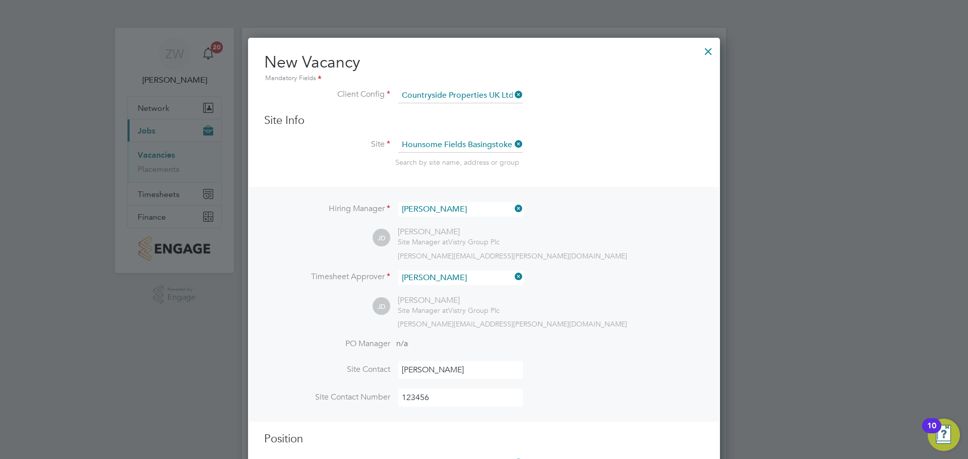
scroll to position [0, 0]
click at [447, 143] on input at bounding box center [460, 145] width 125 height 15
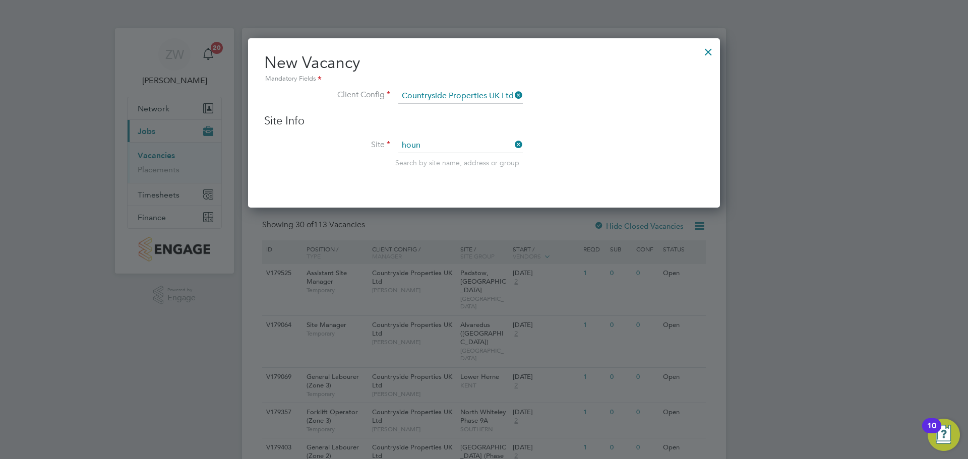
click at [491, 187] on li "Houn some Fields Basingstoke B1b" at bounding box center [467, 188] width 138 height 14
type input "Hounsome Fields Basingstoke B1b"
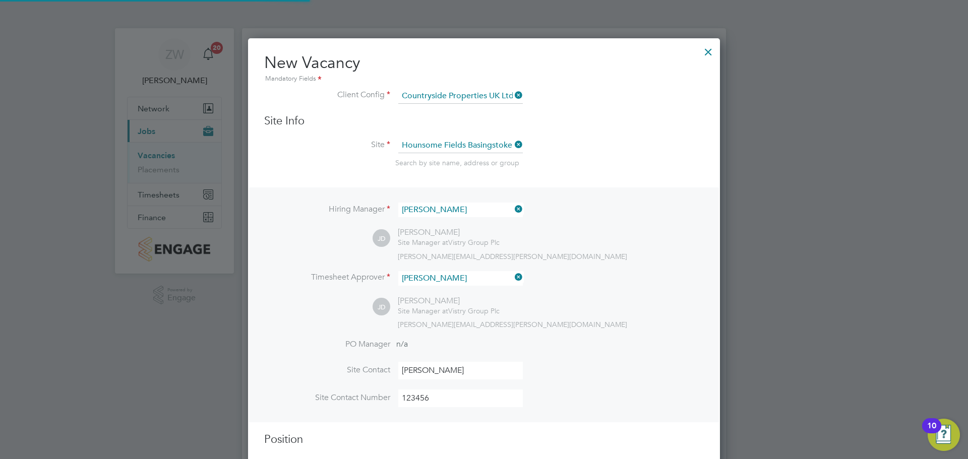
scroll to position [30, 53]
click at [626, 238] on div "[PERSON_NAME] Site Manager at Vistry Group Plc [PERSON_NAME][EMAIL_ADDRESS][PER…" at bounding box center [538, 243] width 331 height 33
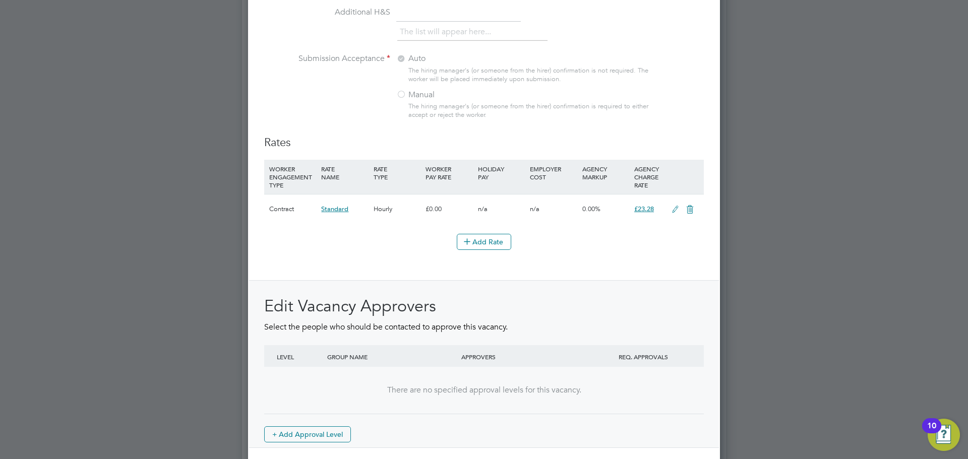
scroll to position [1121, 0]
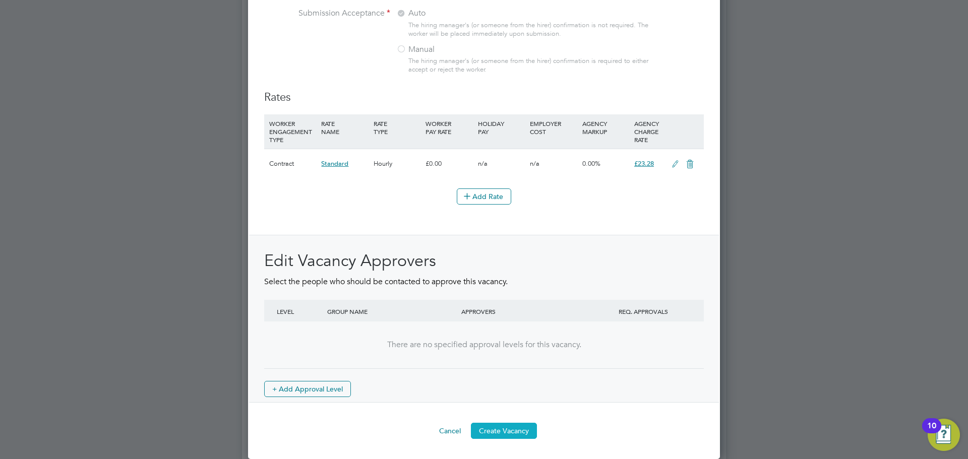
click at [518, 432] on button "Create Vacancy" at bounding box center [504, 431] width 66 height 16
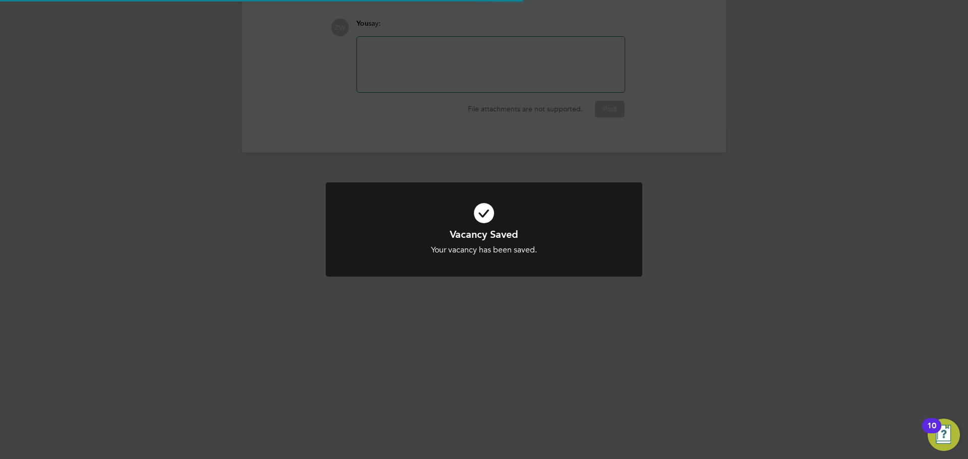
scroll to position [5, 5]
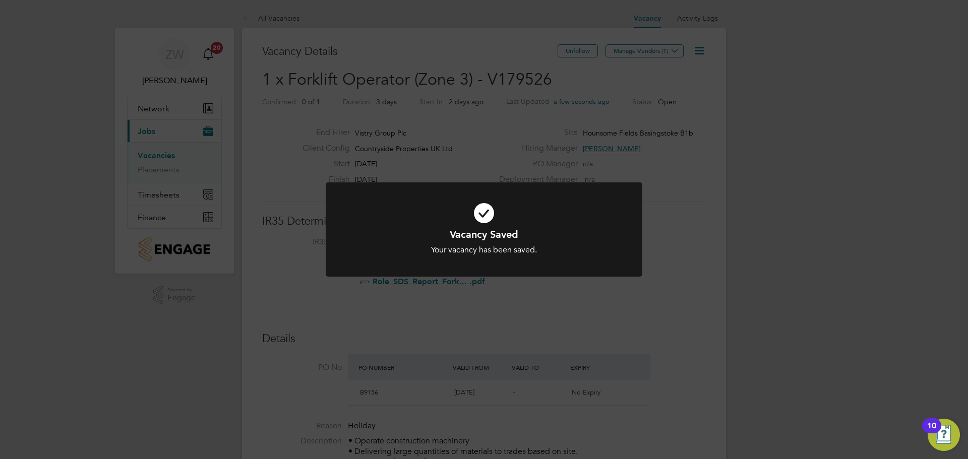
click at [650, 54] on div "Vacancy Saved Your vacancy has been saved. Cancel Okay" at bounding box center [484, 229] width 968 height 459
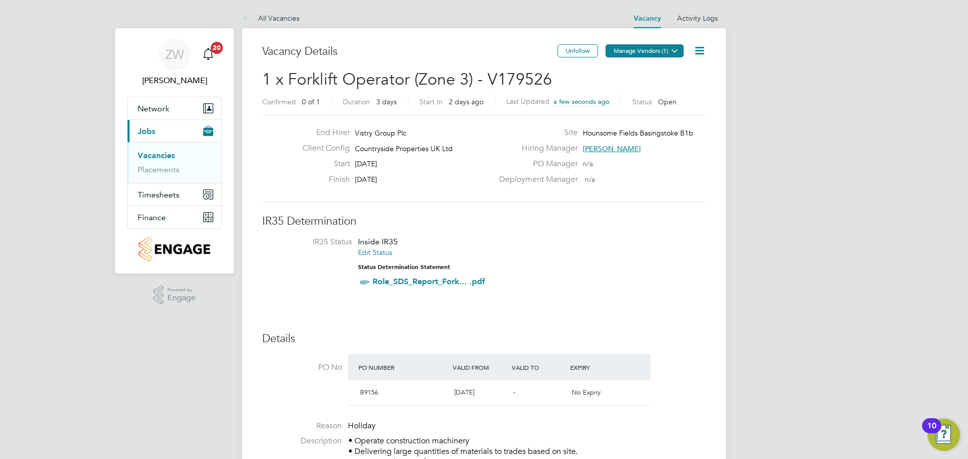
click at [652, 53] on button "Manage Vendors (1)" at bounding box center [645, 50] width 78 height 13
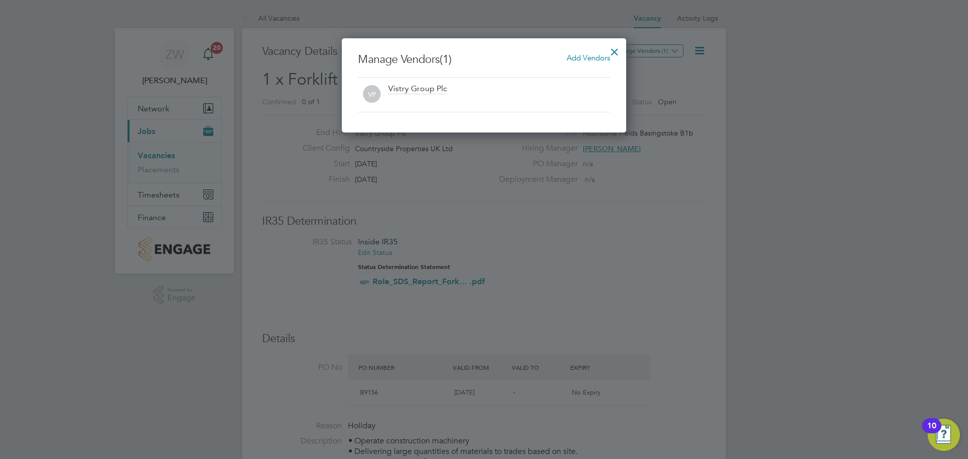
click at [591, 61] on span "Add Vendors" at bounding box center [588, 58] width 43 height 10
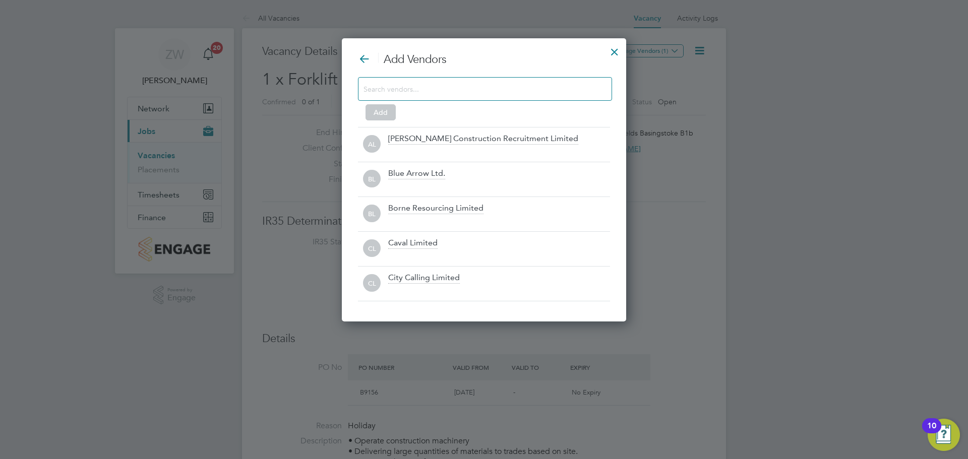
click at [575, 68] on div "Add Vendors Add AL [PERSON_NAME] Construction Recruitment Limited BL Blue Arrow…" at bounding box center [484, 176] width 252 height 249
click at [573, 77] on div at bounding box center [485, 89] width 254 height 24
click at [565, 91] on input at bounding box center [477, 88] width 227 height 13
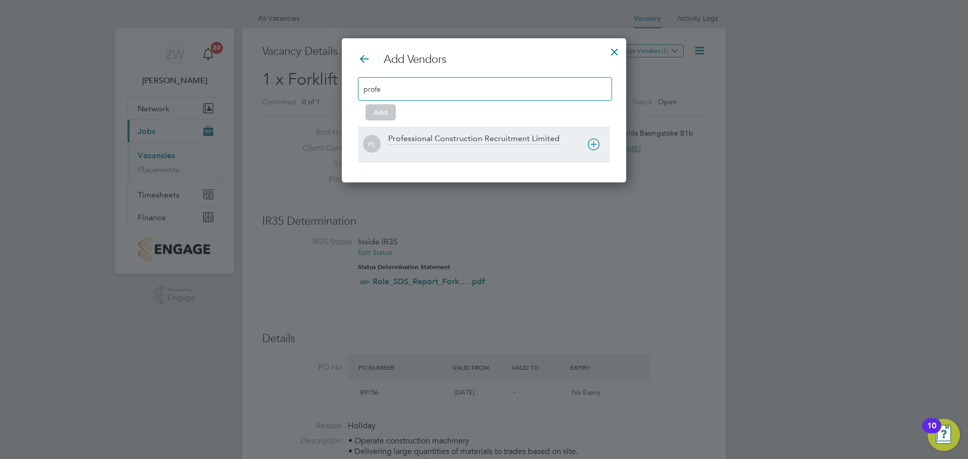
type input "profe"
click at [511, 138] on div "Professional Construction Recruitment Limited" at bounding box center [473, 139] width 171 height 11
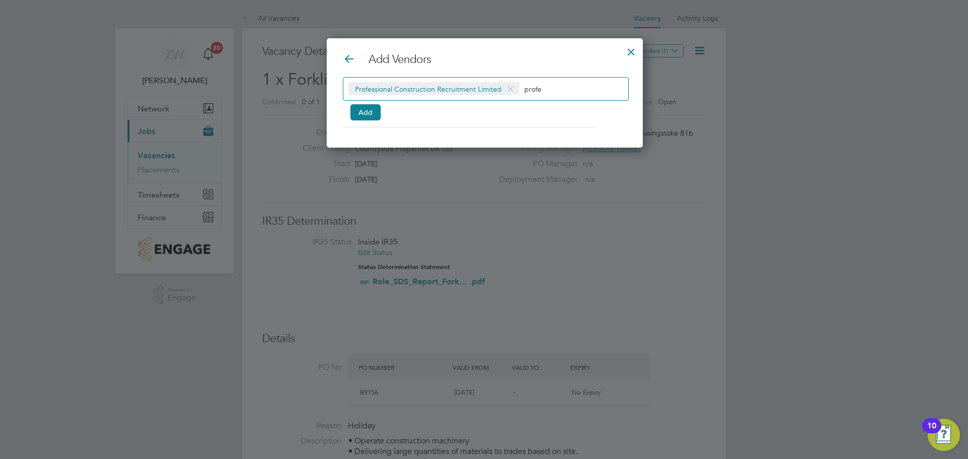
click at [634, 52] on div at bounding box center [631, 49] width 18 height 18
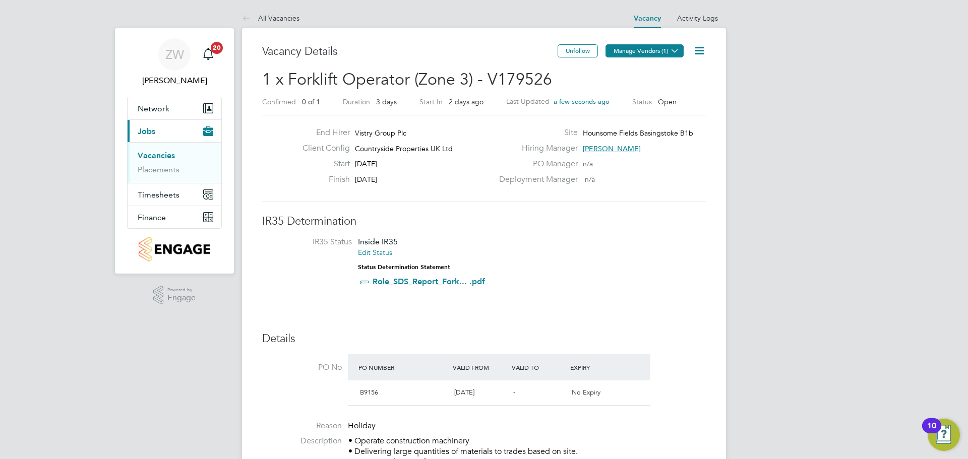
click at [651, 51] on button "Manage Vendors (1)" at bounding box center [645, 50] width 78 height 13
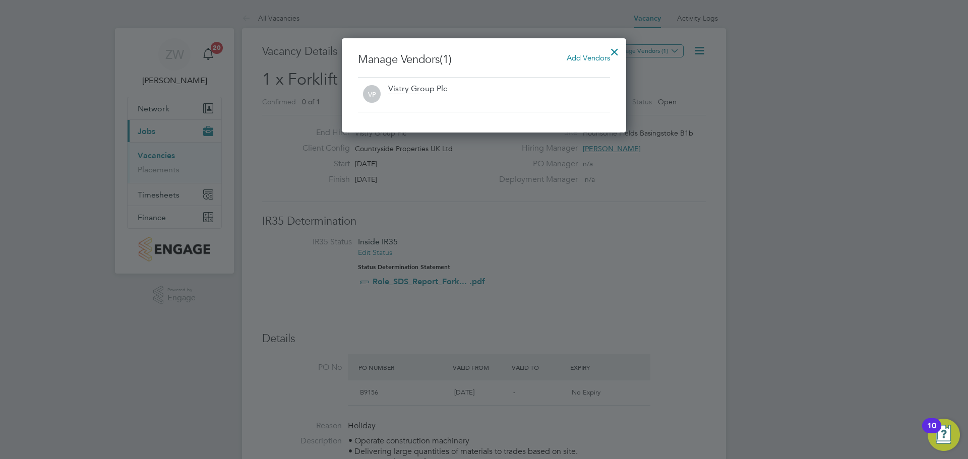
click at [576, 63] on div "Add Vendors" at bounding box center [588, 57] width 43 height 11
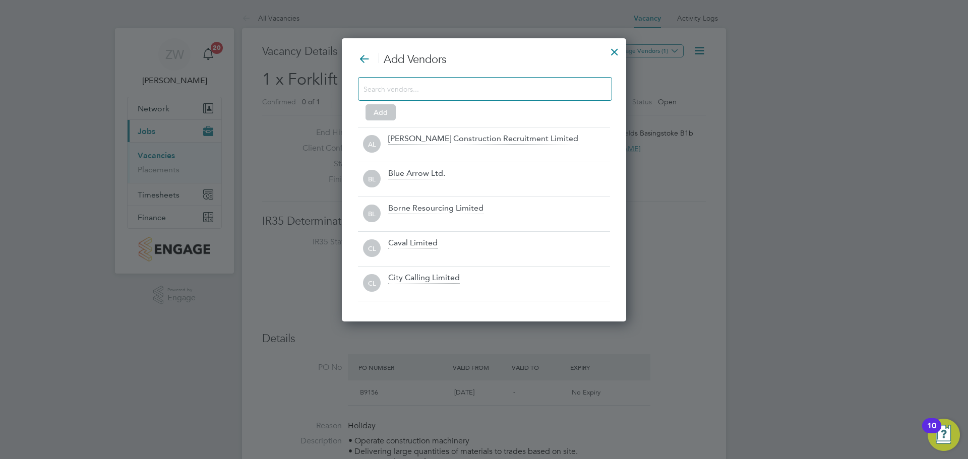
click at [534, 81] on div at bounding box center [485, 89] width 254 height 24
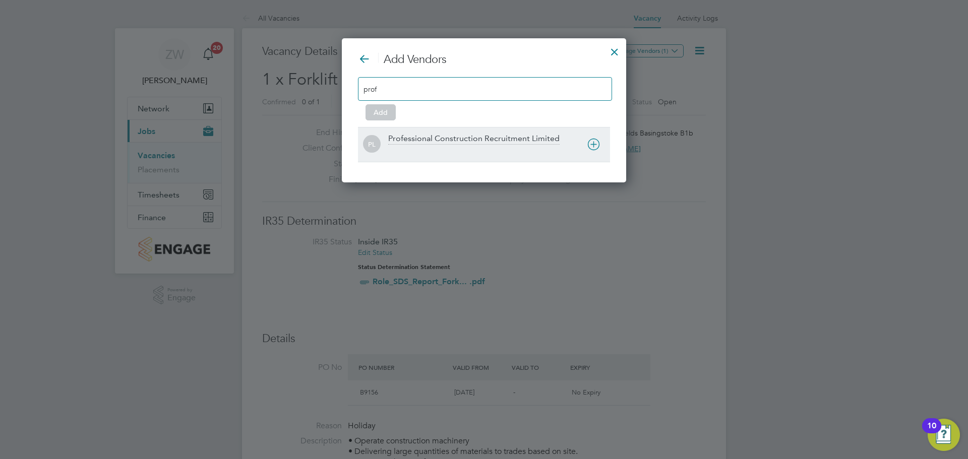
type input "prof"
click at [467, 135] on div "Professional Construction Recruitment Limited" at bounding box center [473, 139] width 171 height 11
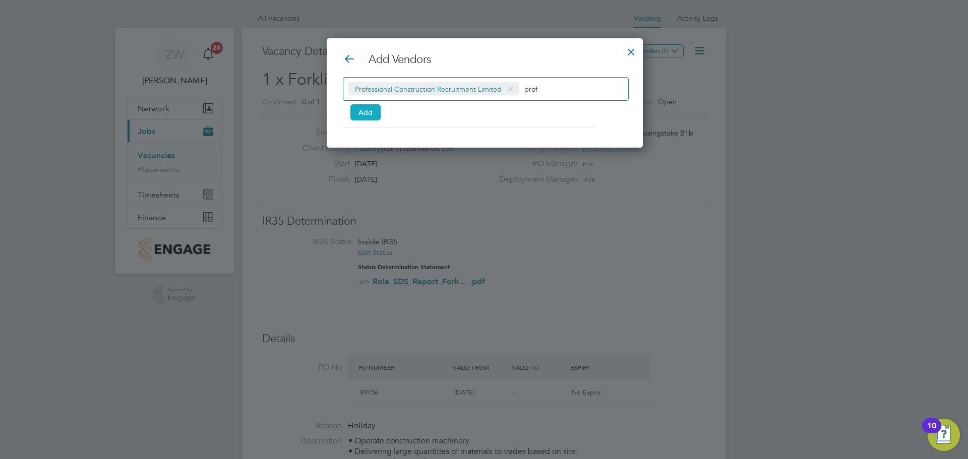
click at [366, 109] on button "Add" at bounding box center [366, 112] width 30 height 16
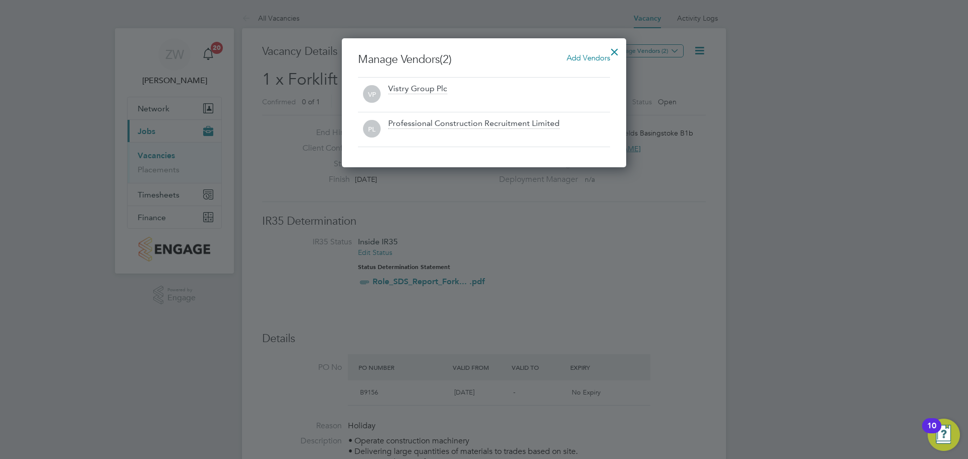
click at [613, 53] on div at bounding box center [615, 49] width 18 height 18
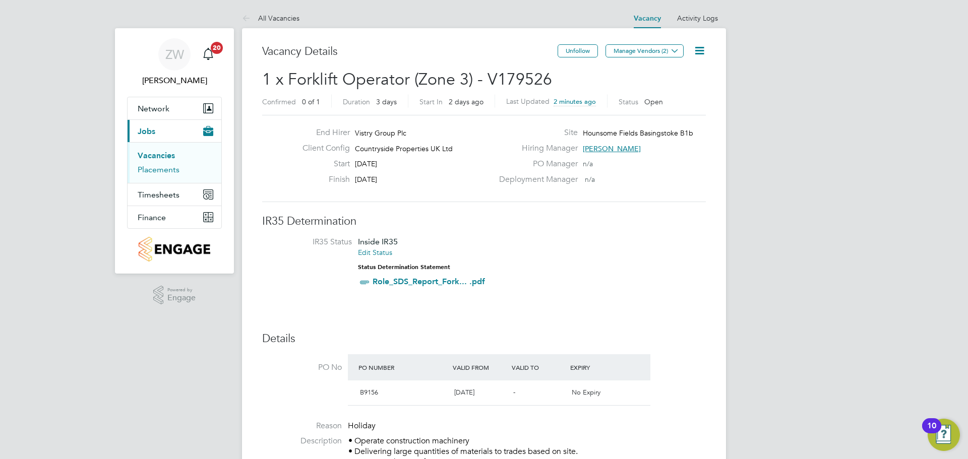
click at [159, 173] on link "Placements" at bounding box center [159, 170] width 42 height 10
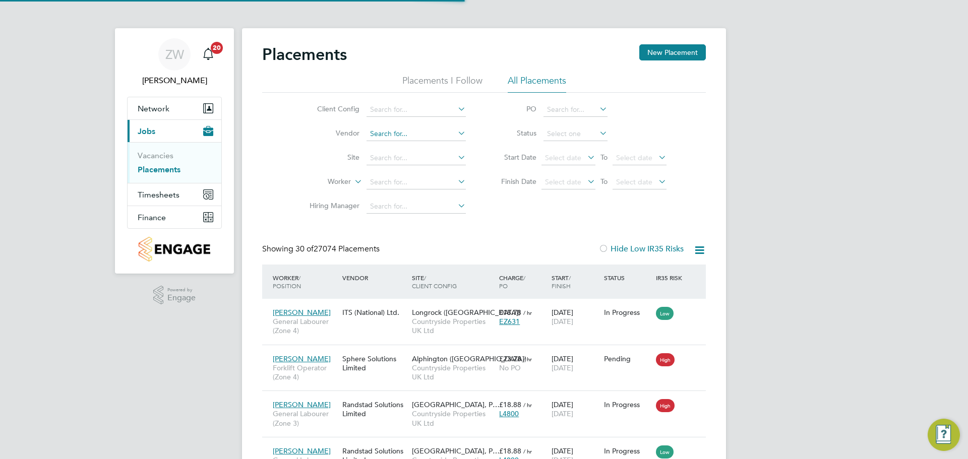
scroll to position [38, 70]
click at [393, 157] on input at bounding box center [416, 158] width 99 height 14
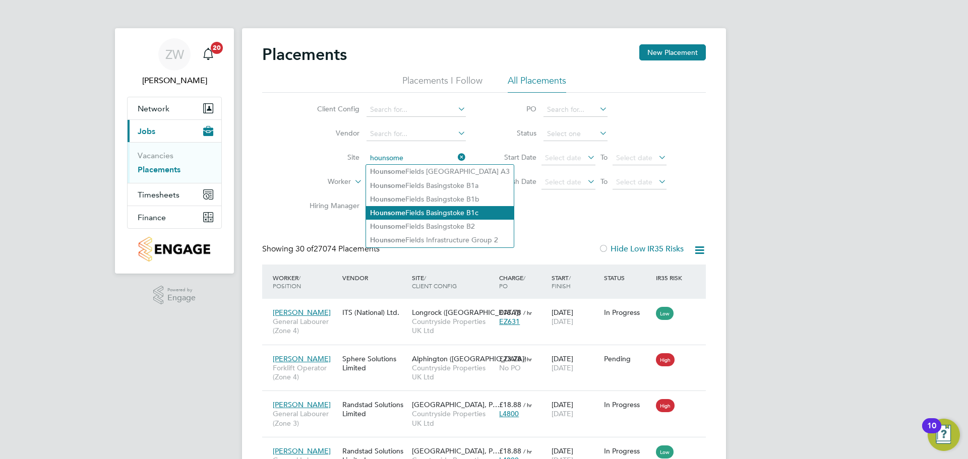
type input "hounsome"
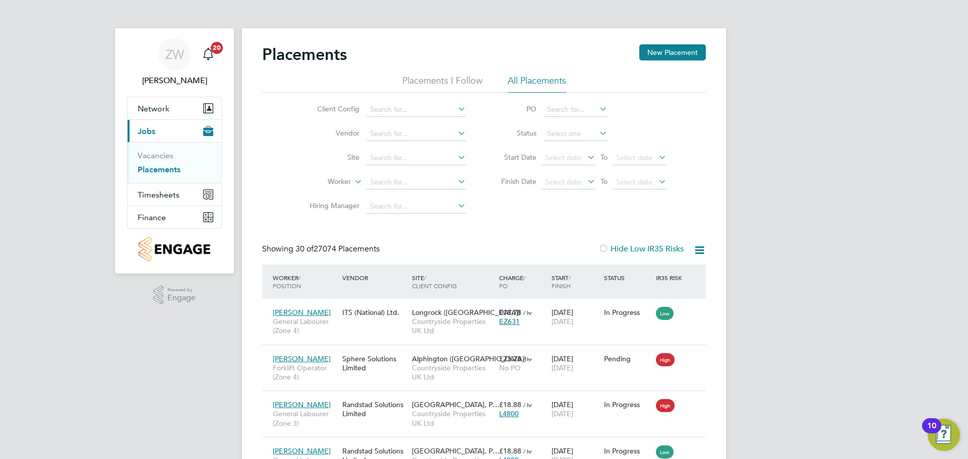
click at [411, 160] on input at bounding box center [416, 158] width 99 height 14
type input "hounsoem"
click at [276, 153] on div "Client Config Vendor Site hounsoem Worker Hiring Manager PO Status Start Date S…" at bounding box center [484, 156] width 444 height 126
click at [172, 168] on link "Placements" at bounding box center [159, 170] width 43 height 10
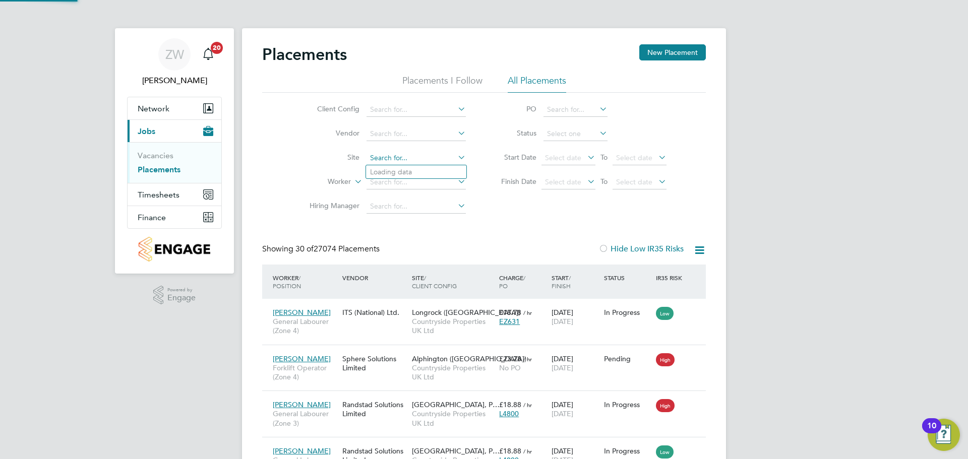
click at [386, 156] on input at bounding box center [416, 158] width 99 height 14
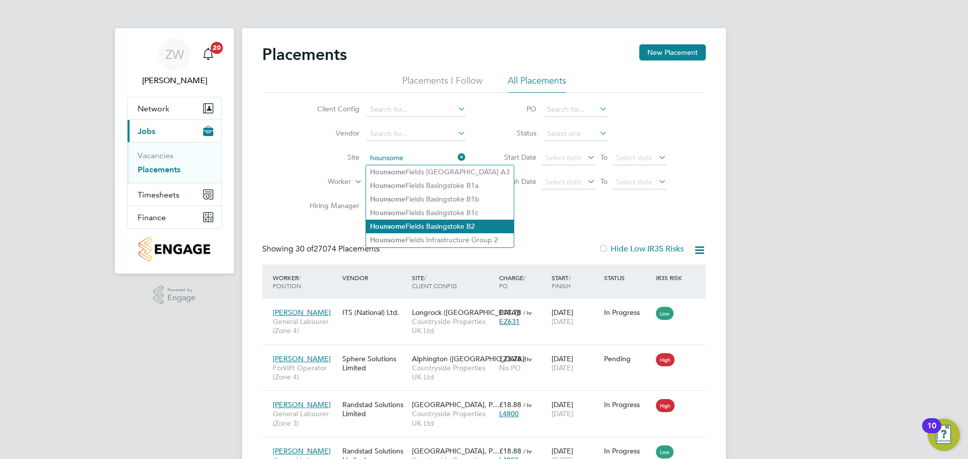
click at [442, 226] on li "Hounsome Fields Basingstoke B2" at bounding box center [440, 227] width 148 height 14
type input "Hounsome Fields Basingstoke B2"
